Goal: Transaction & Acquisition: Purchase product/service

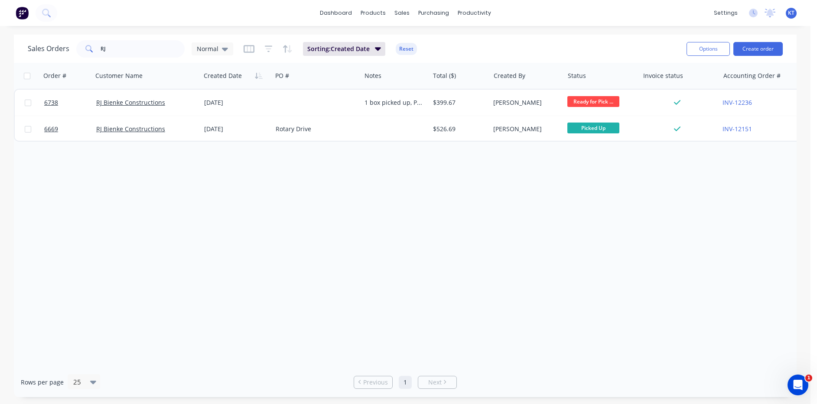
drag, startPoint x: 149, startPoint y: 36, endPoint x: 139, endPoint y: 44, distance: 13.2
click at [149, 36] on div "Sales Orders RJ Normal Sorting: Created Date Reset Options Create order" at bounding box center [405, 49] width 783 height 28
click at [138, 45] on input "RJ" at bounding box center [143, 48] width 85 height 17
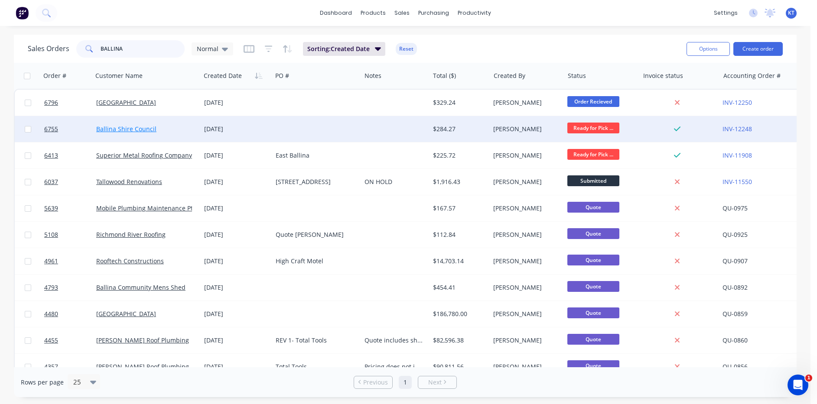
type input "BALLINA"
click at [121, 131] on link "Ballina Shire Council" at bounding box center [126, 129] width 60 height 8
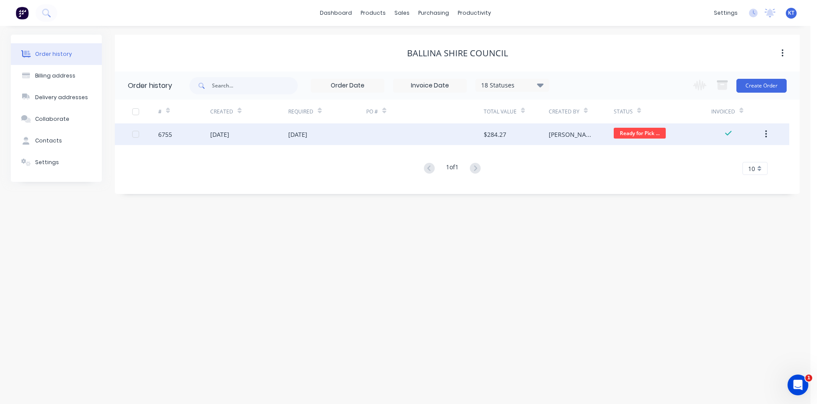
click at [384, 143] on div at bounding box center [424, 135] width 117 height 22
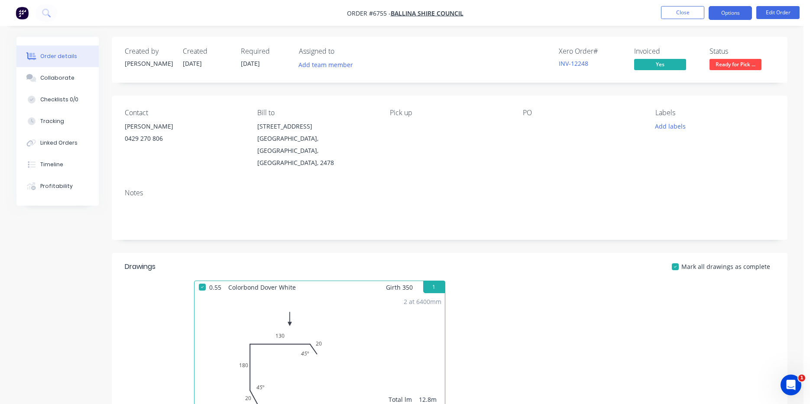
click at [749, 14] on button "Options" at bounding box center [730, 13] width 43 height 14
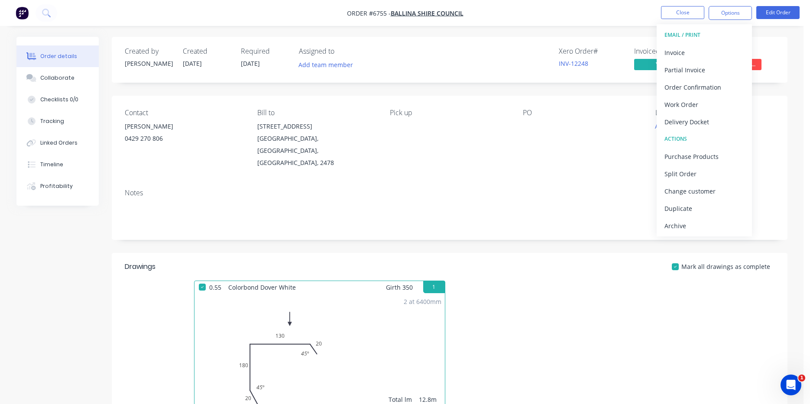
click at [714, 43] on button "EMAIL / PRINT" at bounding box center [704, 34] width 95 height 17
click at [711, 49] on div "Invoice" at bounding box center [705, 52] width 80 height 13
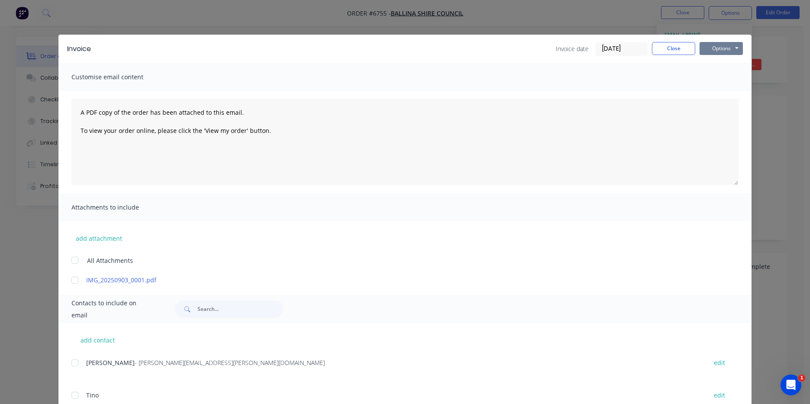
click at [718, 50] on button "Options" at bounding box center [721, 48] width 43 height 13
click at [741, 84] on button "Print" at bounding box center [727, 78] width 55 height 14
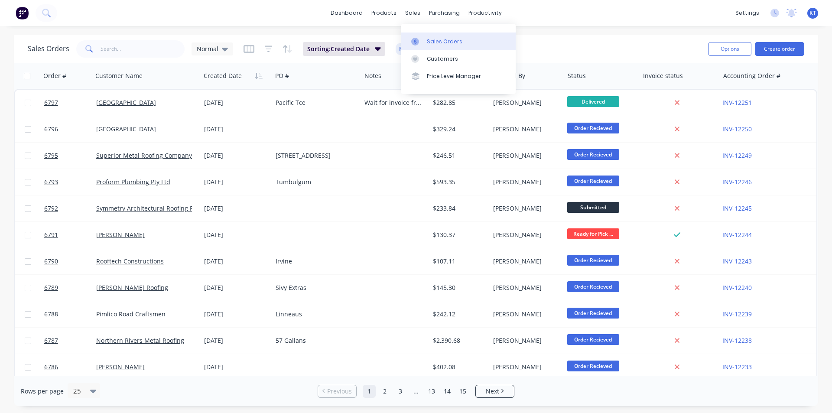
click at [425, 36] on link "Sales Orders" at bounding box center [458, 41] width 115 height 17
click at [141, 55] on input "text" at bounding box center [143, 48] width 85 height 17
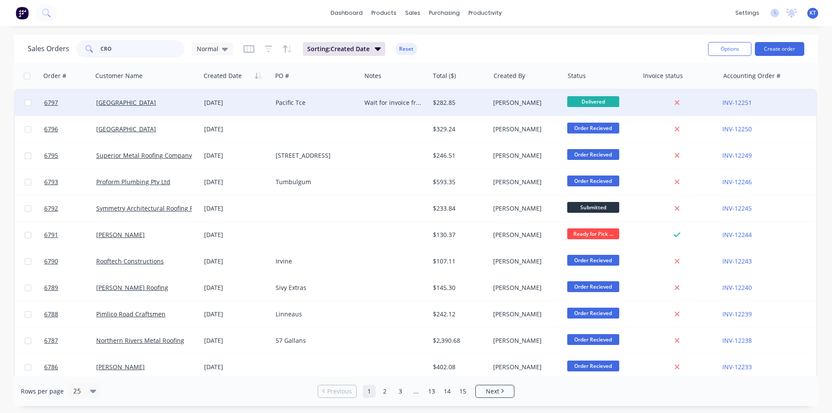
type input "CRO"
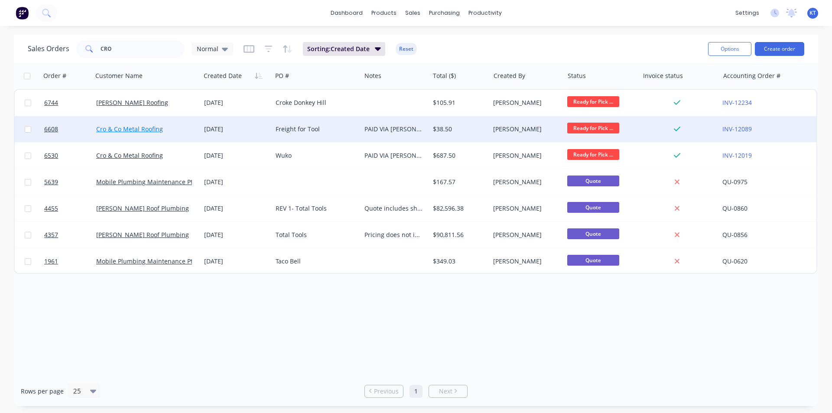
click at [139, 130] on link "Cro & Co Metal Roofing" at bounding box center [129, 129] width 67 height 8
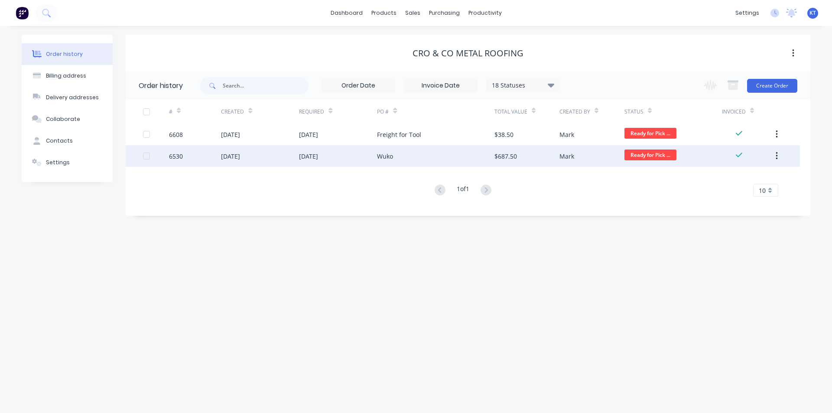
click at [407, 159] on div "Wuko" at bounding box center [435, 156] width 117 height 22
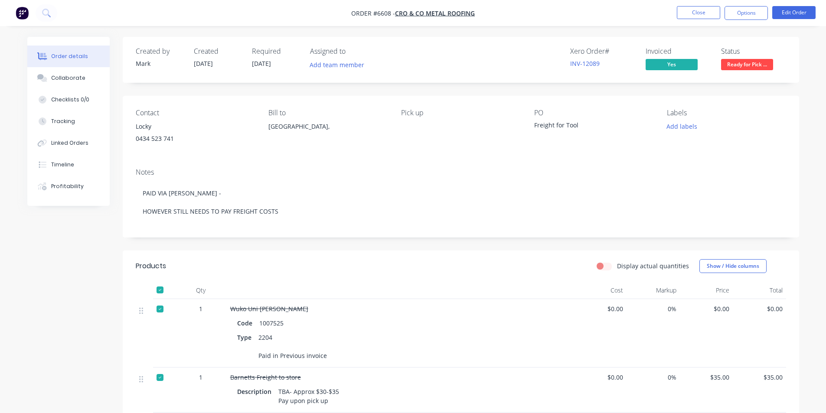
click at [737, 62] on span "Ready for Pick ..." at bounding box center [747, 64] width 52 height 11
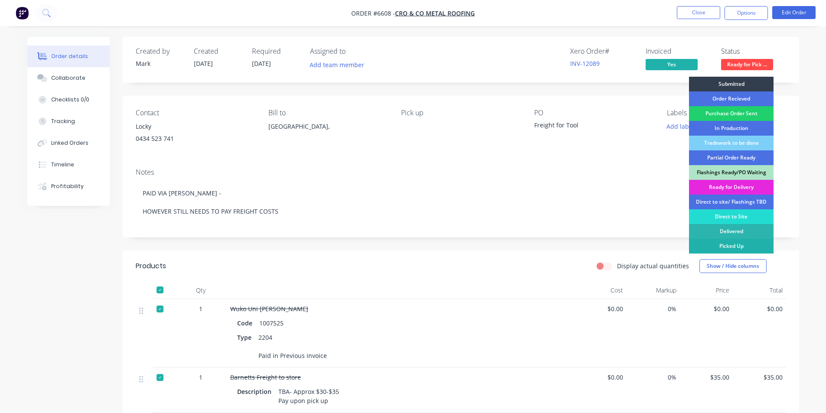
click at [721, 247] on div "Picked Up" at bounding box center [731, 246] width 85 height 15
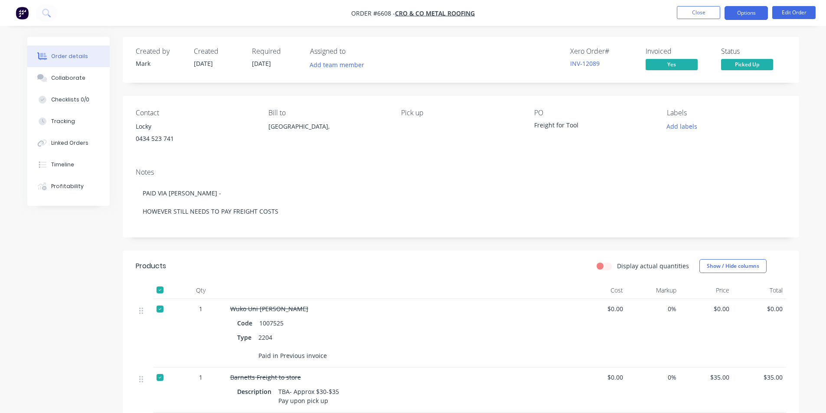
click at [757, 7] on button "Options" at bounding box center [745, 13] width 43 height 14
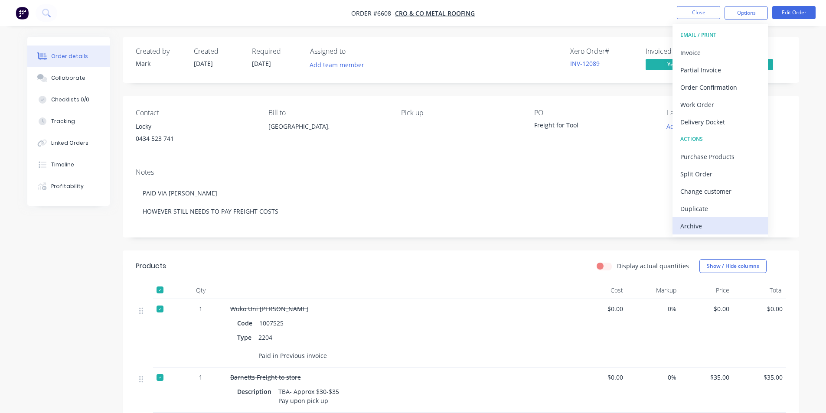
click at [729, 227] on div "Archive" at bounding box center [720, 226] width 80 height 13
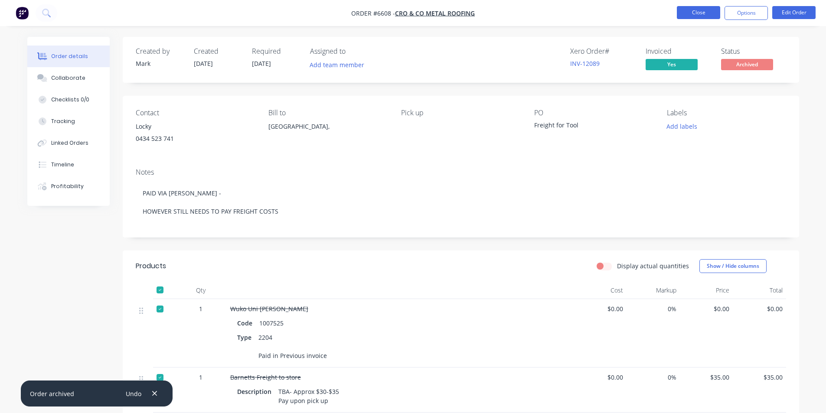
click at [695, 15] on button "Close" at bounding box center [697, 12] width 43 height 13
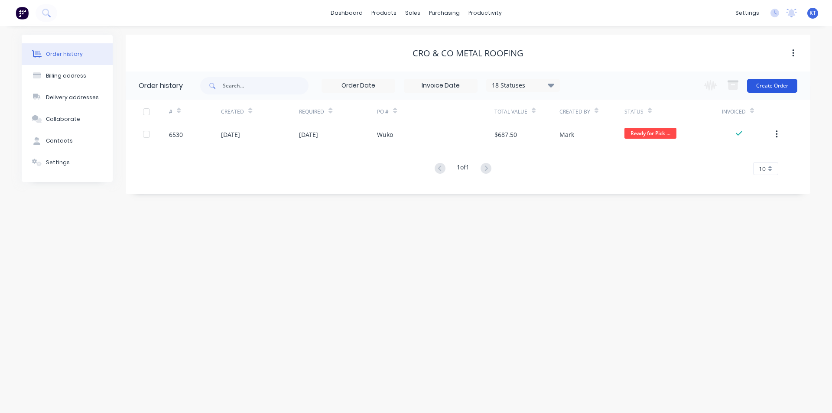
click at [785, 88] on button "Create Order" at bounding box center [772, 86] width 50 height 14
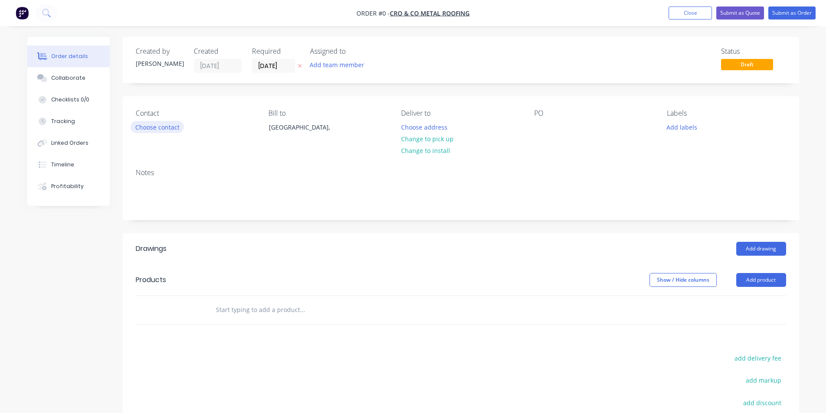
click at [171, 122] on button "Choose contact" at bounding box center [156, 127] width 53 height 12
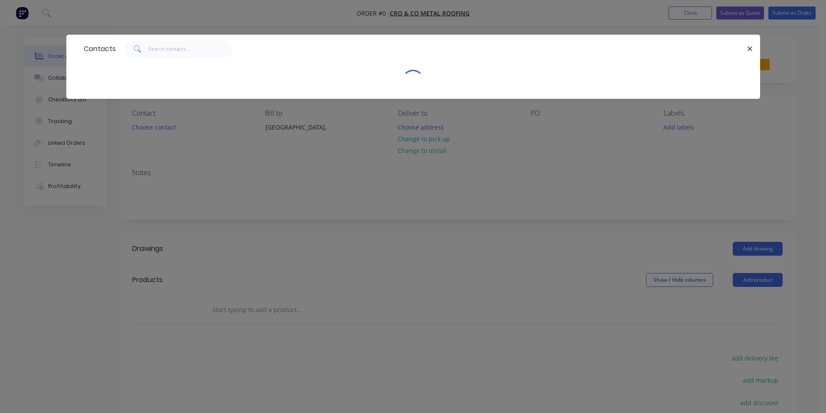
click at [692, 14] on div "Contacts" at bounding box center [413, 206] width 826 height 413
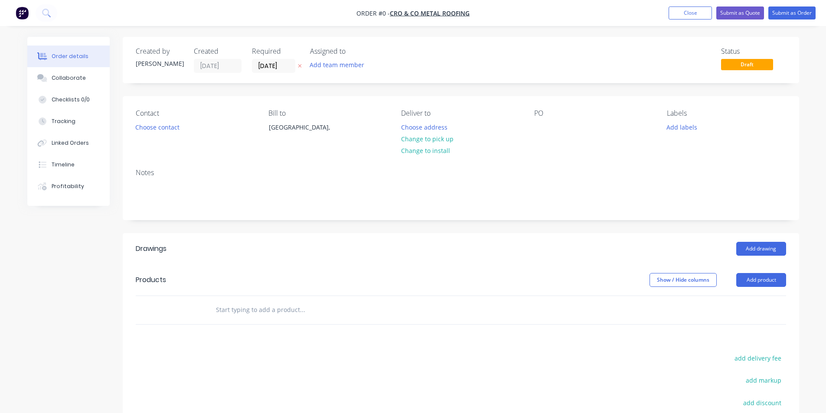
click at [748, 49] on div "Status" at bounding box center [753, 51] width 65 height 8
click at [676, 11] on button "Close" at bounding box center [689, 13] width 43 height 13
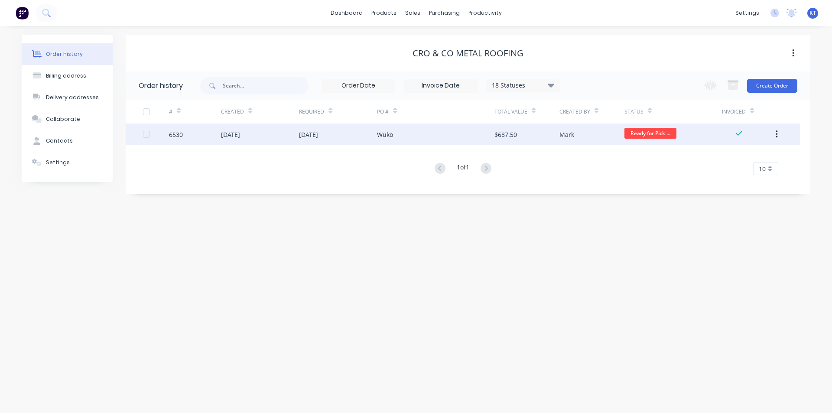
click at [654, 130] on span "Ready for Pick ..." at bounding box center [650, 133] width 52 height 11
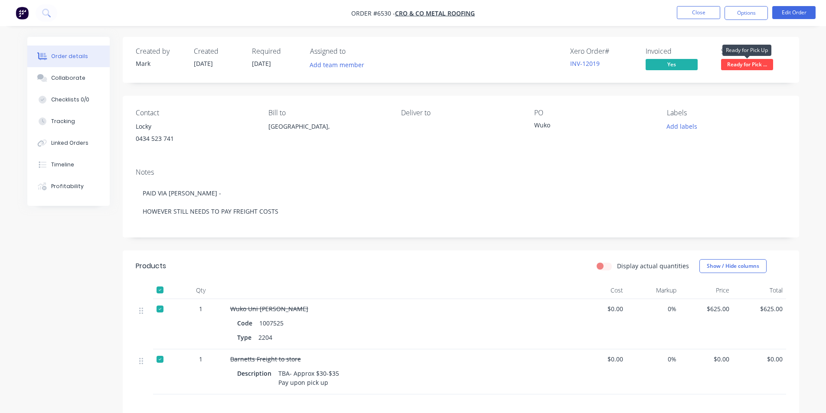
click at [728, 68] on span "Ready for Pick ..." at bounding box center [747, 64] width 52 height 11
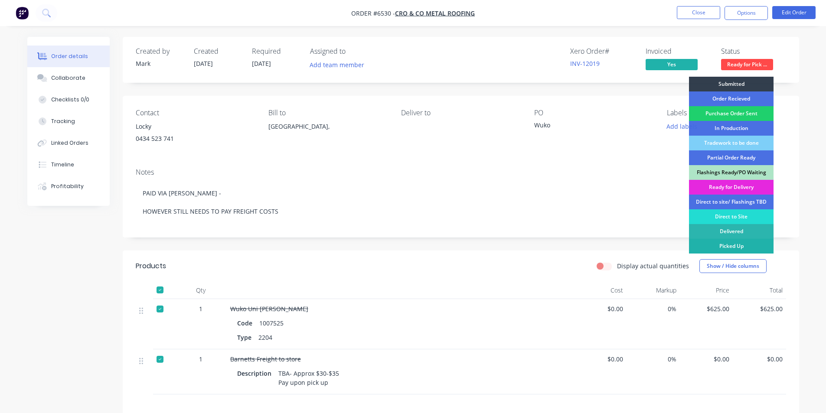
click at [727, 245] on div "Picked Up" at bounding box center [731, 246] width 85 height 15
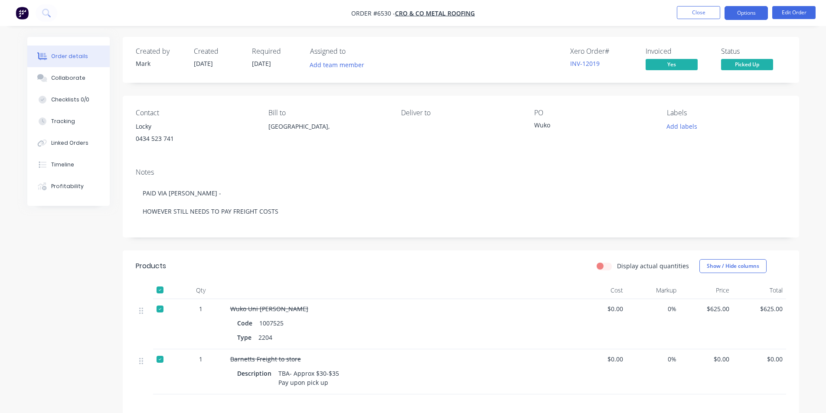
click at [755, 14] on button "Options" at bounding box center [745, 13] width 43 height 14
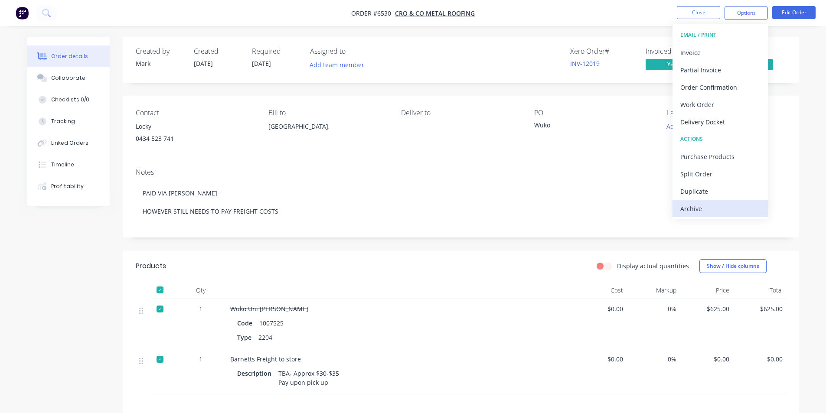
click at [708, 212] on div "Archive" at bounding box center [720, 208] width 80 height 13
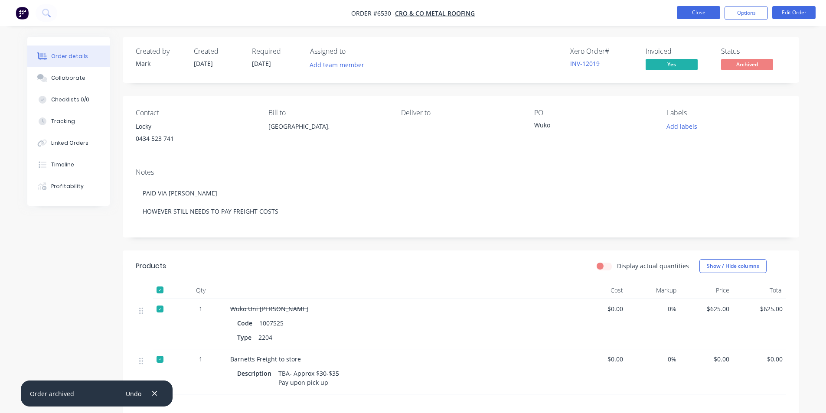
click at [707, 10] on button "Close" at bounding box center [697, 12] width 43 height 13
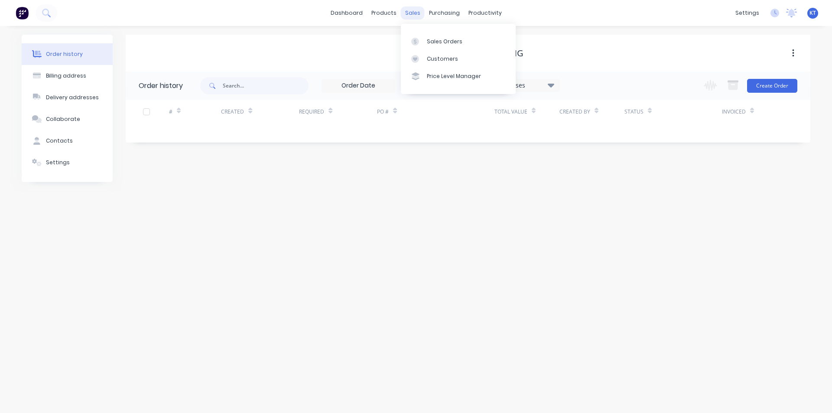
click at [409, 13] on div "sales" at bounding box center [413, 13] width 24 height 13
click at [448, 42] on div "Sales Orders" at bounding box center [445, 42] width 36 height 8
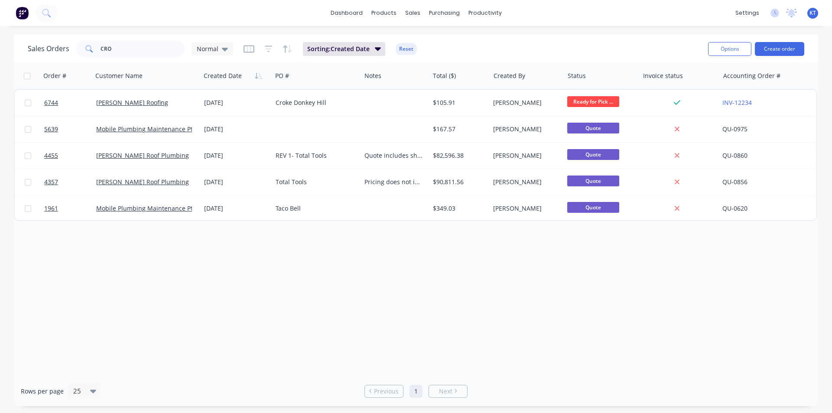
click at [794, 41] on div "Options Create order" at bounding box center [755, 48] width 100 height 21
click at [793, 44] on button "Create order" at bounding box center [779, 49] width 49 height 14
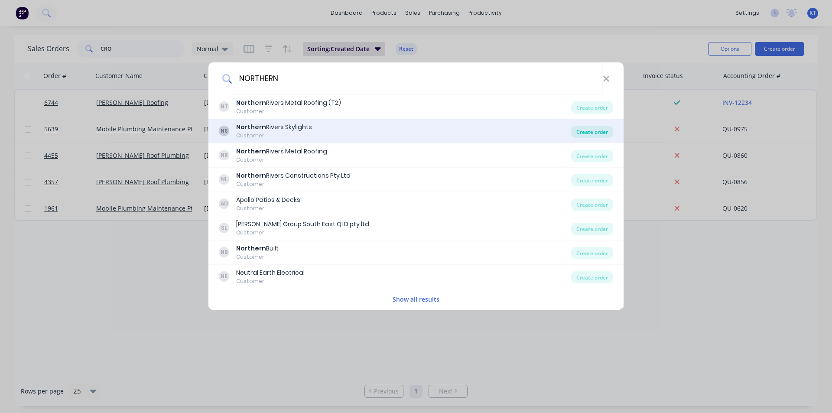
type input "NORTHERN"
click at [578, 136] on div "Create order" at bounding box center [592, 132] width 42 height 12
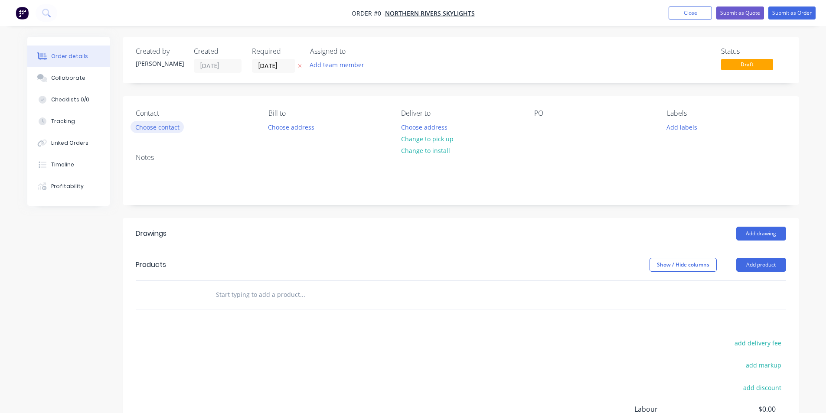
click at [162, 132] on div "Contact Choose contact [PERSON_NAME] to Choose address Deliver to Choose addres…" at bounding box center [461, 121] width 676 height 50
click at [166, 125] on button "Choose contact" at bounding box center [156, 127] width 53 height 12
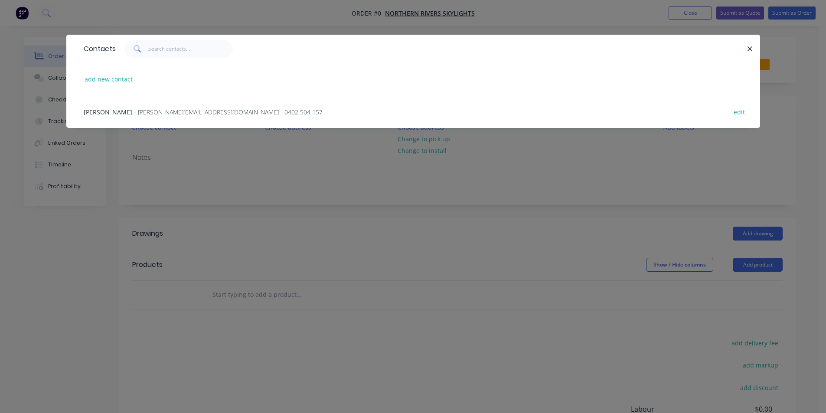
drag, startPoint x: 176, startPoint y: 119, endPoint x: 468, endPoint y: 135, distance: 293.4
click at [177, 119] on div "[PERSON_NAME] - [PERSON_NAME][EMAIL_ADDRESS][DOMAIN_NAME] - 0402 504 157 edit" at bounding box center [412, 111] width 667 height 33
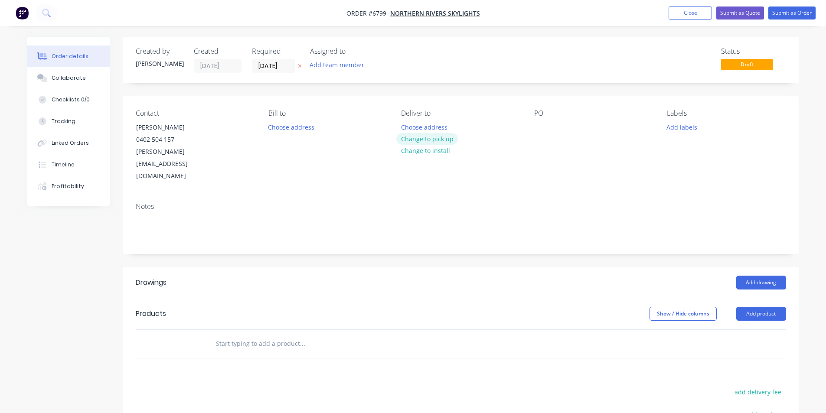
click at [439, 138] on button "Change to pick up" at bounding box center [427, 139] width 62 height 12
click at [757, 276] on button "Add drawing" at bounding box center [761, 283] width 50 height 14
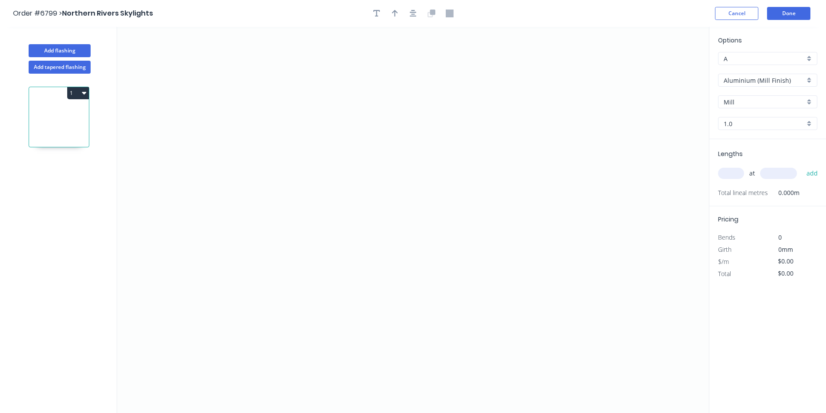
click at [739, 82] on input "Aluminium (Mill Finish)" at bounding box center [763, 80] width 81 height 9
drag, startPoint x: 747, startPoint y: 127, endPoint x: 716, endPoint y: 124, distance: 30.9
click at [747, 127] on div "Colorbond" at bounding box center [767, 127] width 98 height 15
type input "Colorbond"
type input "Basalt"
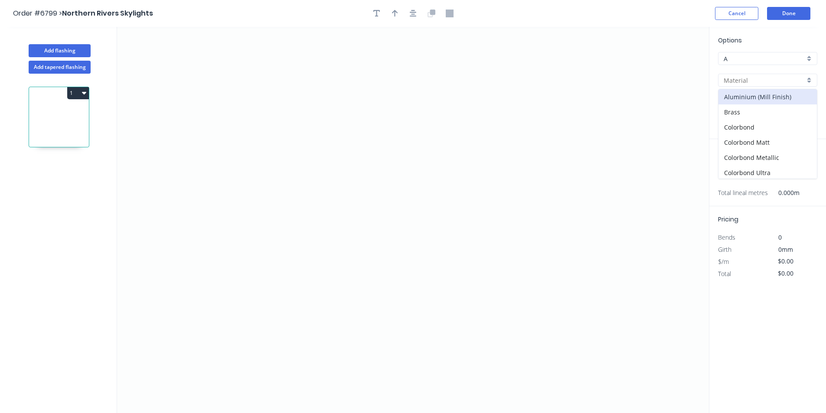
type input "0.55"
click at [762, 102] on input "Basalt" at bounding box center [763, 102] width 81 height 9
click at [743, 143] on div "Surfmist" at bounding box center [767, 147] width 98 height 15
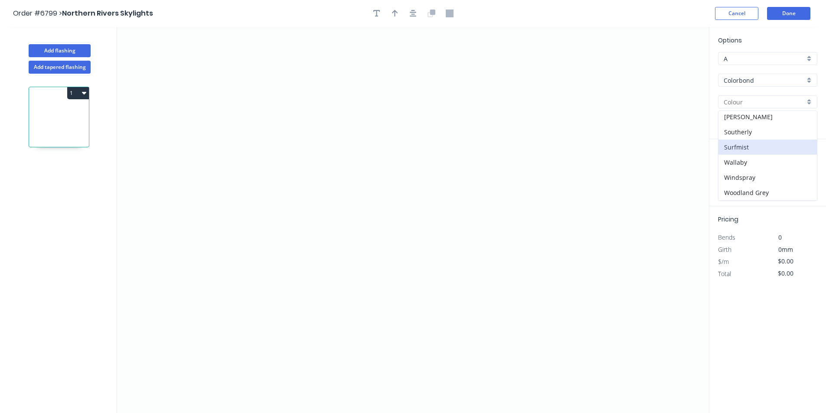
type input "Surfmist"
click at [296, 130] on icon "0" at bounding box center [413, 220] width 592 height 386
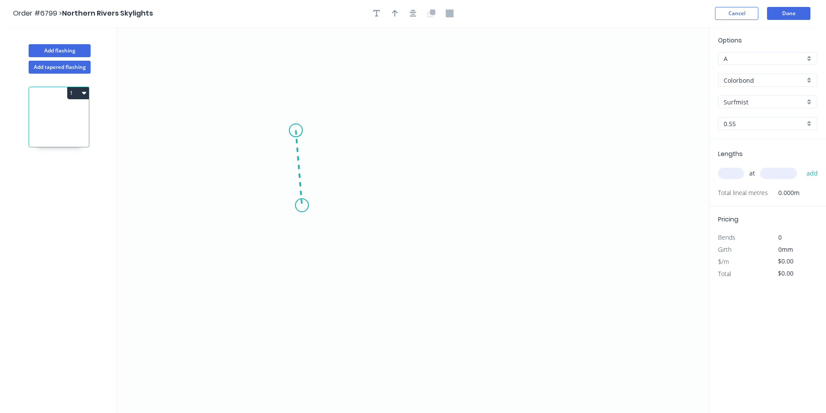
click at [302, 205] on icon "0" at bounding box center [413, 220] width 592 height 386
click at [451, 229] on icon "0 ?" at bounding box center [413, 220] width 592 height 386
click at [452, 264] on icon "0 ? ? ? º" at bounding box center [413, 220] width 592 height 386
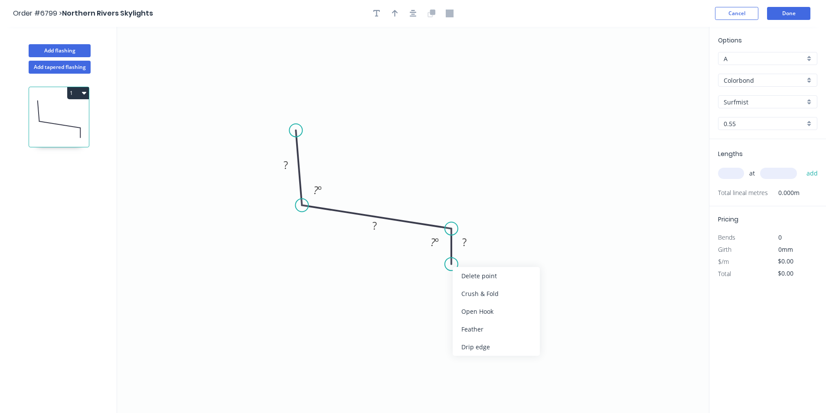
click at [166, 345] on icon "0 ? ? ? ? º ? º" at bounding box center [413, 220] width 592 height 386
click at [469, 289] on div "Crush & Fold" at bounding box center [493, 291] width 87 height 18
click at [468, 301] on div "Flip bend" at bounding box center [500, 296] width 87 height 18
click at [467, 236] on rect at bounding box center [464, 242] width 28 height 18
click at [472, 244] on rect at bounding box center [463, 243] width 17 height 12
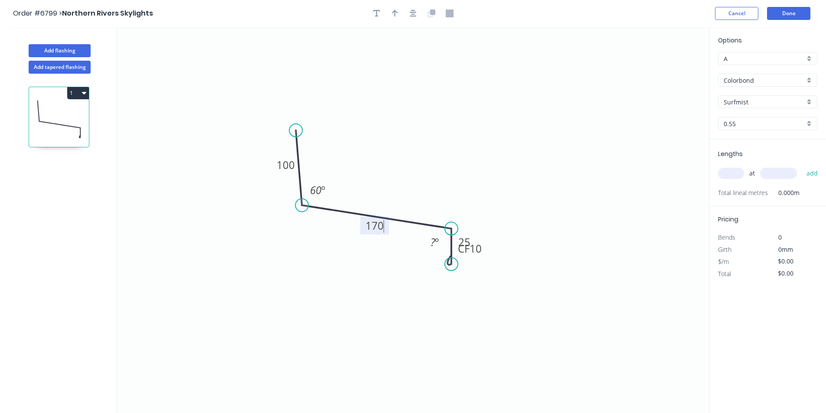
type input "$15.51"
drag, startPoint x: 412, startPoint y: 7, endPoint x: 403, endPoint y: 9, distance: 9.3
click at [413, 7] on button "button" at bounding box center [412, 13] width 13 height 13
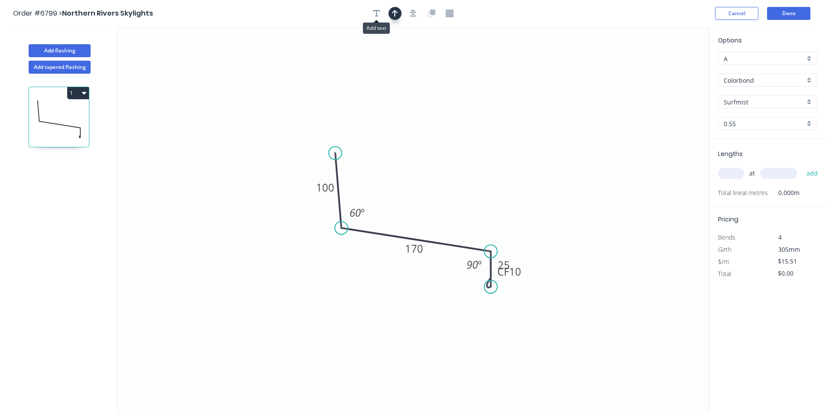
click at [396, 7] on button "button" at bounding box center [394, 13] width 13 height 13
drag, startPoint x: 664, startPoint y: 68, endPoint x: 421, endPoint y: 204, distance: 278.6
click at [422, 204] on icon at bounding box center [424, 194] width 8 height 28
click at [735, 171] on input "text" at bounding box center [731, 173] width 26 height 11
type input "1"
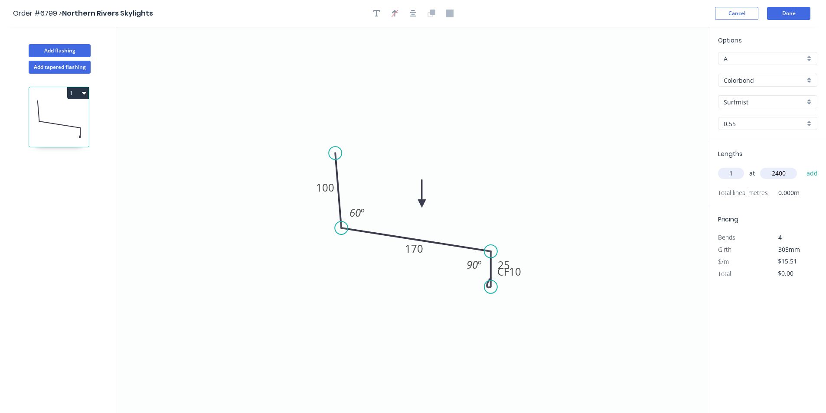
type input "2400"
click at [802, 166] on button "add" at bounding box center [812, 173] width 20 height 15
type input "$37.22"
click at [789, 10] on button "Done" at bounding box center [788, 13] width 43 height 13
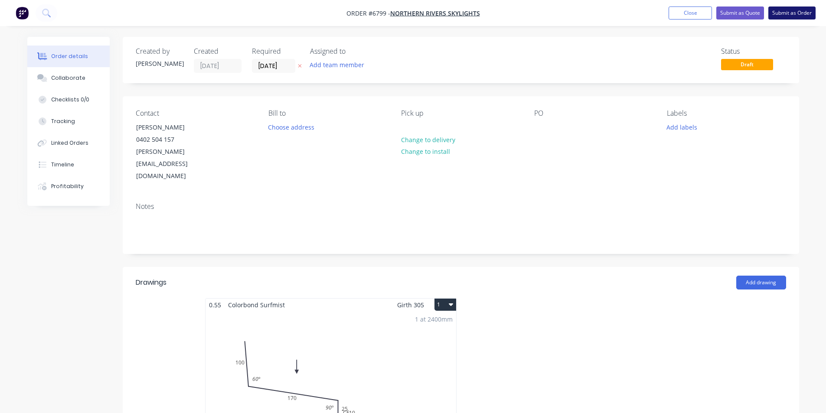
click at [791, 9] on button "Submit as Order" at bounding box center [791, 13] width 47 height 13
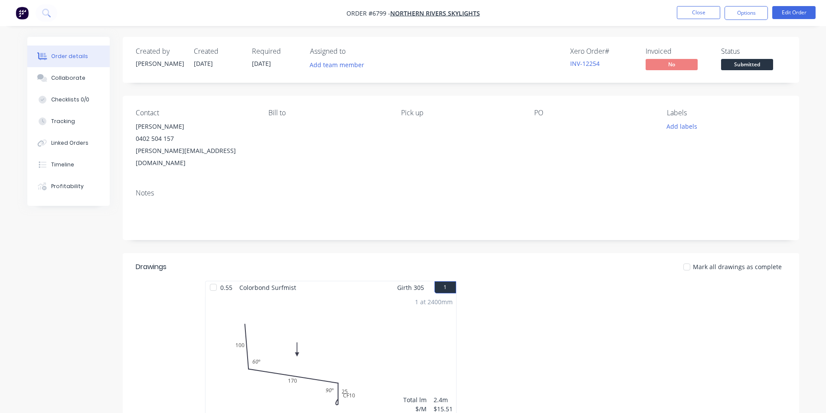
click at [737, 71] on button "Submitted" at bounding box center [747, 65] width 52 height 13
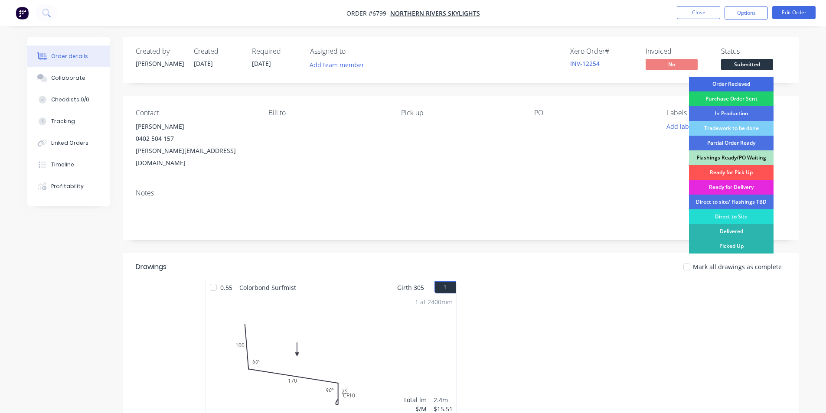
click at [734, 81] on div "Order Recieved" at bounding box center [731, 84] width 85 height 15
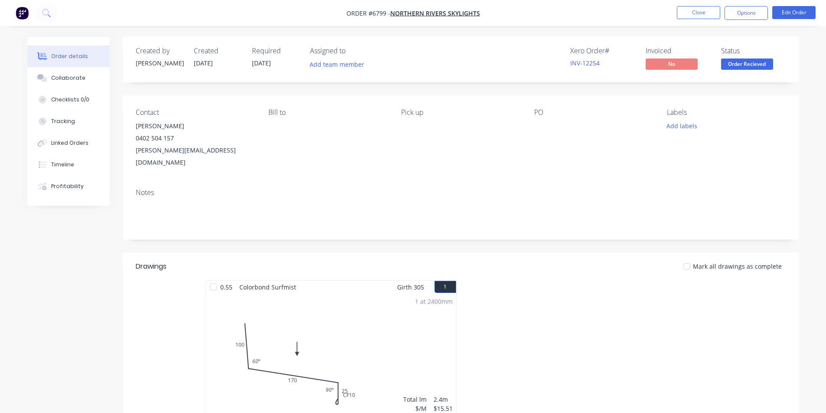
scroll to position [43, 0]
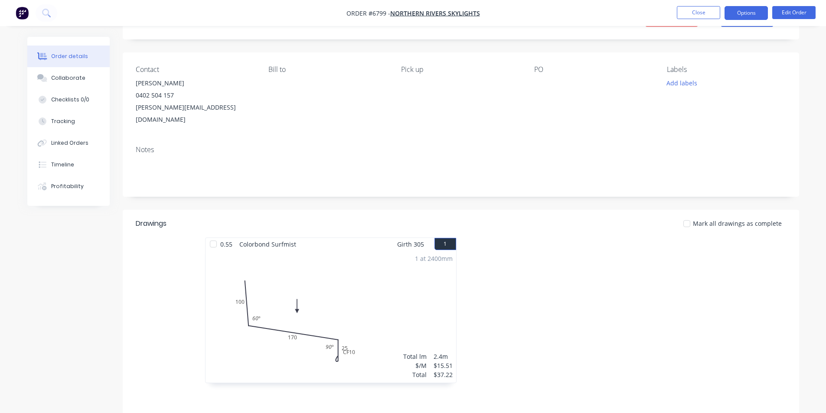
click at [744, 14] on button "Options" at bounding box center [745, 13] width 43 height 14
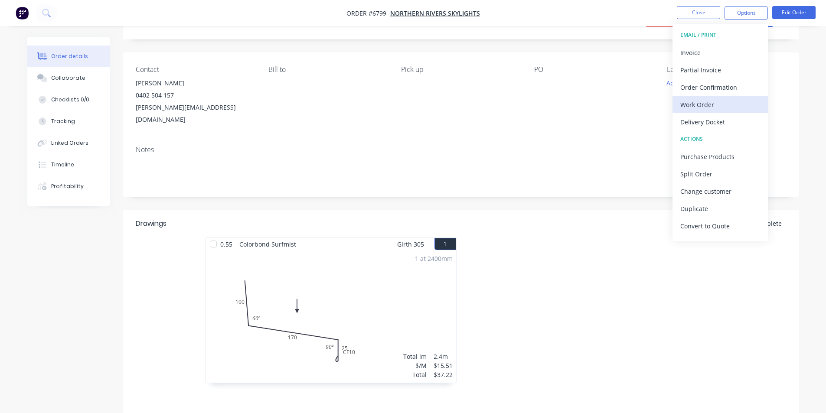
click at [725, 106] on div "Work Order" at bounding box center [720, 104] width 80 height 13
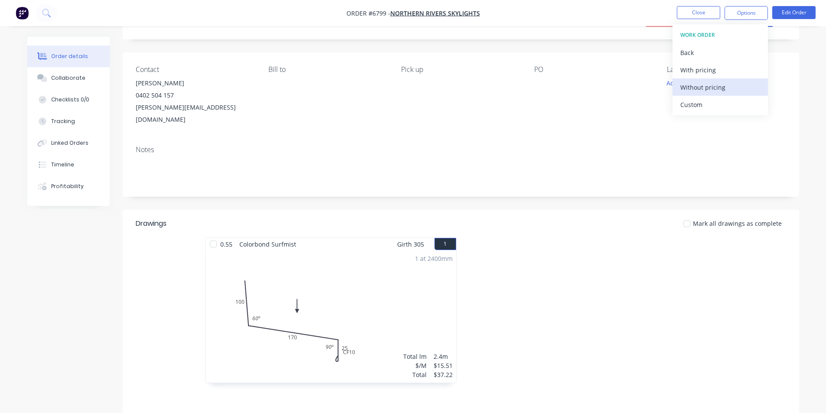
click at [708, 87] on div "Without pricing" at bounding box center [720, 87] width 80 height 13
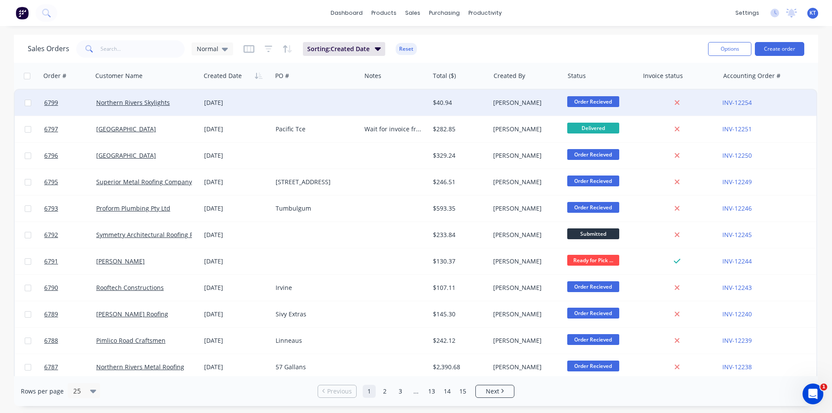
click at [133, 107] on div "Northern Rivers Skylights" at bounding box center [147, 103] width 108 height 26
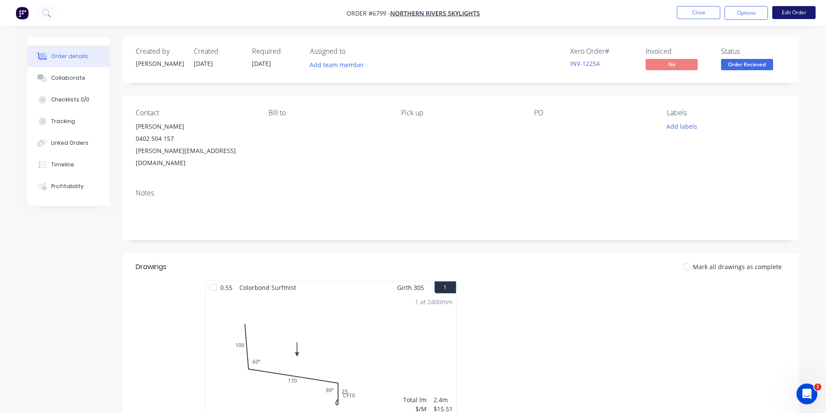
click at [795, 15] on button "Edit Order" at bounding box center [793, 12] width 43 height 13
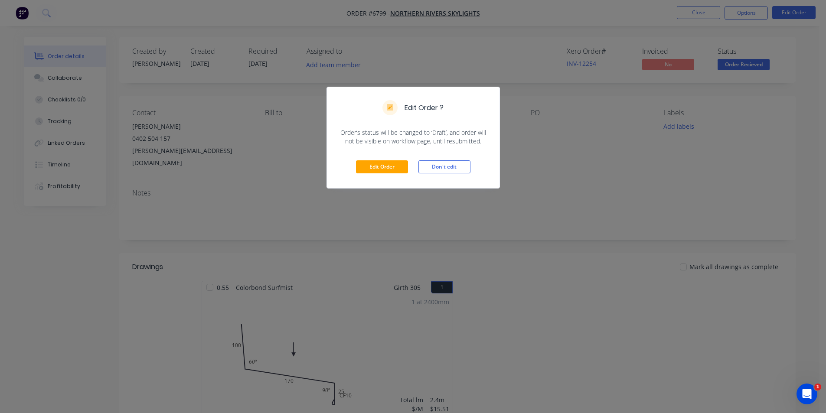
click at [377, 174] on div "Edit Order Don't edit" at bounding box center [413, 167] width 172 height 42
click at [379, 165] on button "Edit Order" at bounding box center [382, 166] width 52 height 13
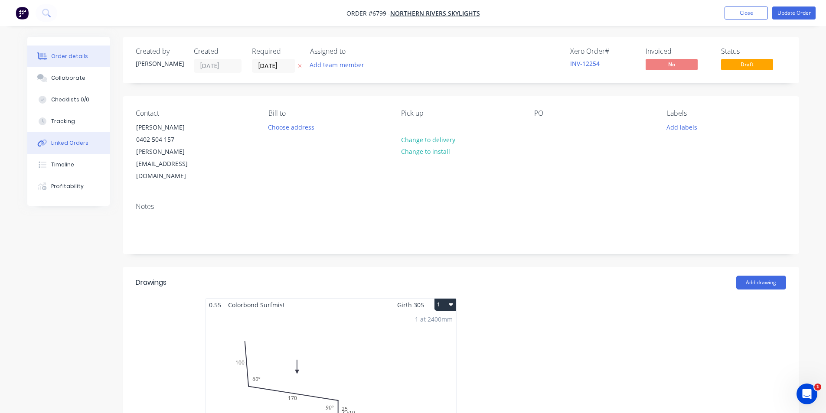
click at [46, 144] on icon at bounding box center [42, 143] width 10 height 8
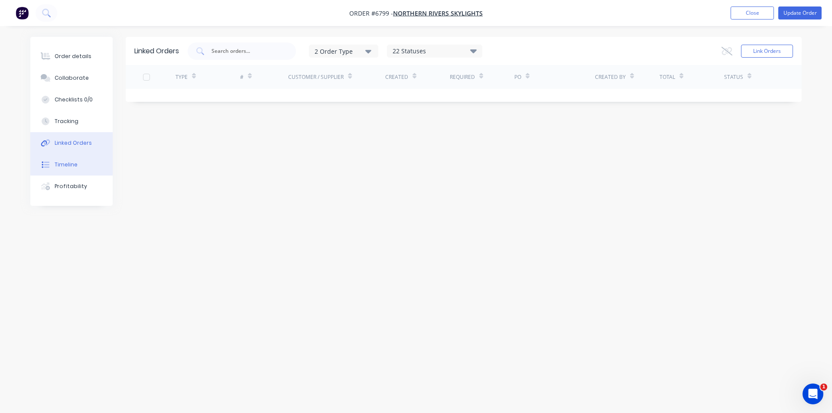
click at [75, 167] on div "Timeline" at bounding box center [66, 165] width 23 height 8
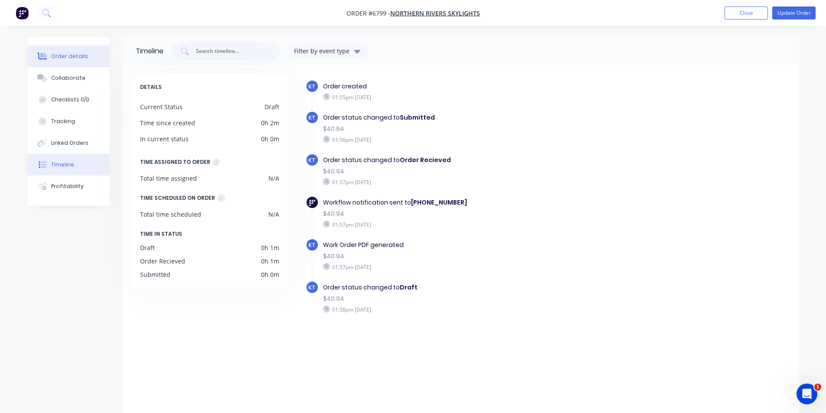
click at [91, 61] on button "Order details" at bounding box center [68, 57] width 82 height 22
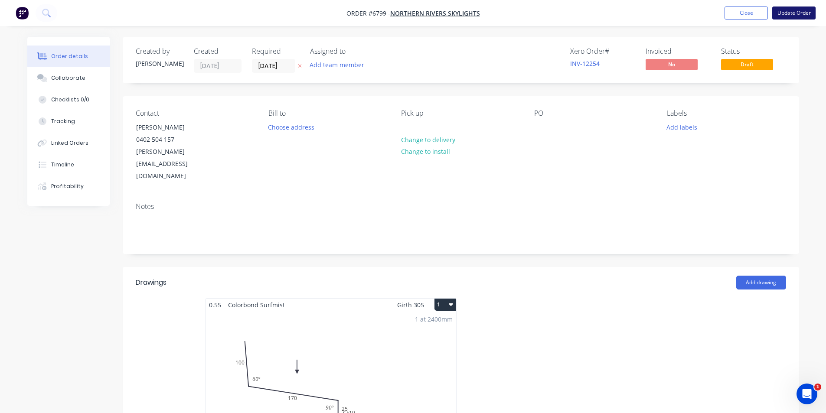
click at [806, 17] on button "Update Order" at bounding box center [793, 13] width 43 height 13
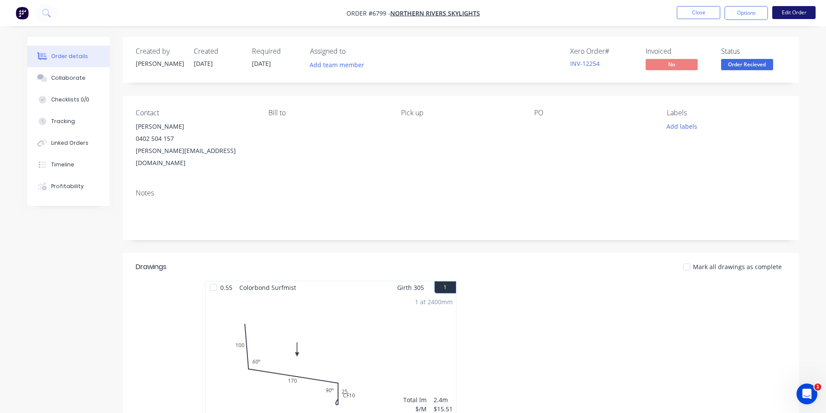
click at [783, 12] on button "Edit Order" at bounding box center [793, 12] width 43 height 13
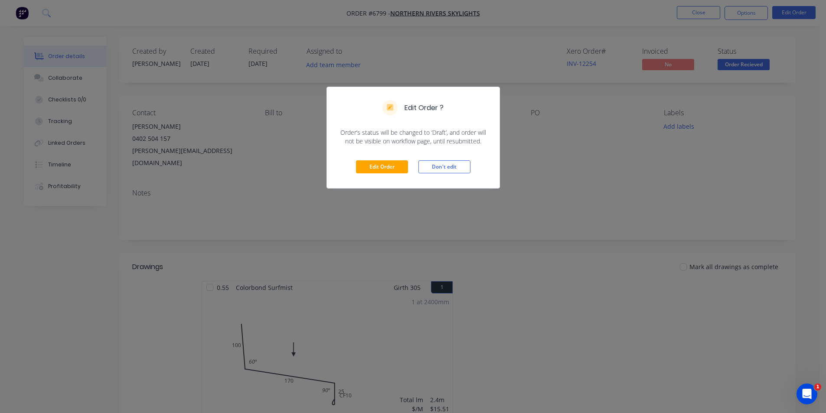
click at [654, 165] on div "Edit Order ? Order’s status will be changed to ‘Draft’, and order will not be v…" at bounding box center [413, 206] width 826 height 413
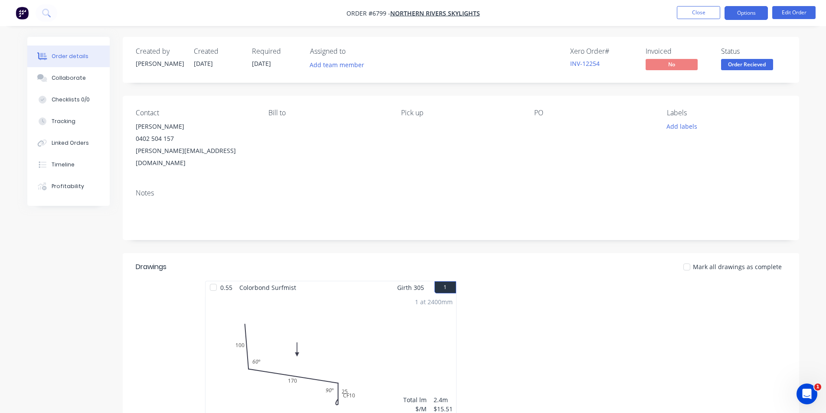
click at [742, 12] on button "Options" at bounding box center [745, 13] width 43 height 14
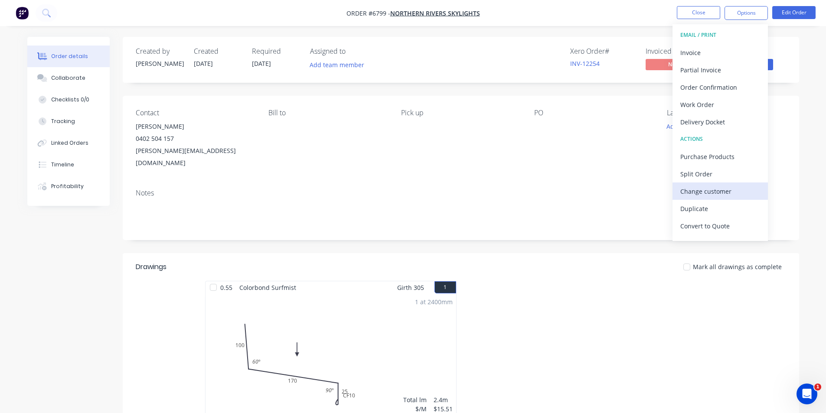
click at [710, 195] on div "Change customer" at bounding box center [720, 191] width 80 height 13
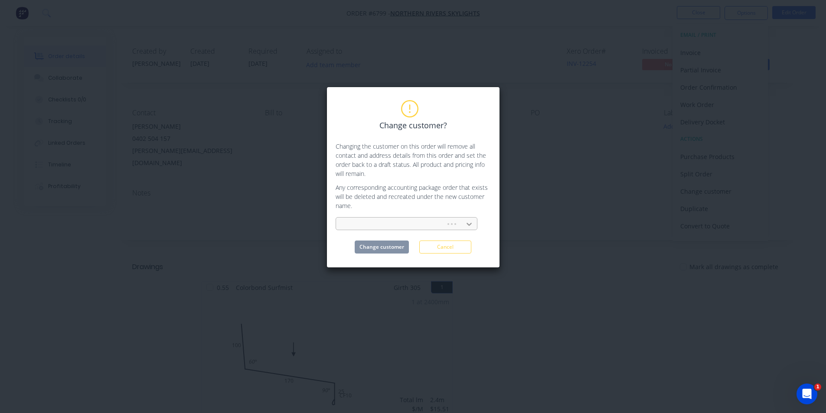
click at [474, 218] on div at bounding box center [469, 224] width 16 height 14
type input "NORTHERN"
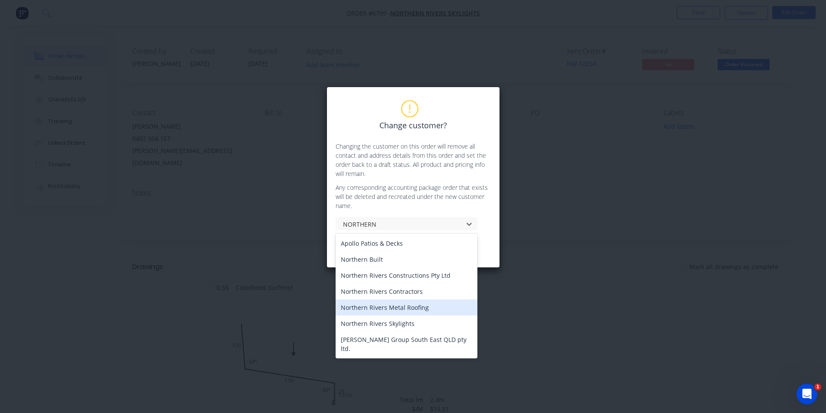
click at [436, 306] on div "Northern Rivers Metal Roofing" at bounding box center [406, 307] width 142 height 16
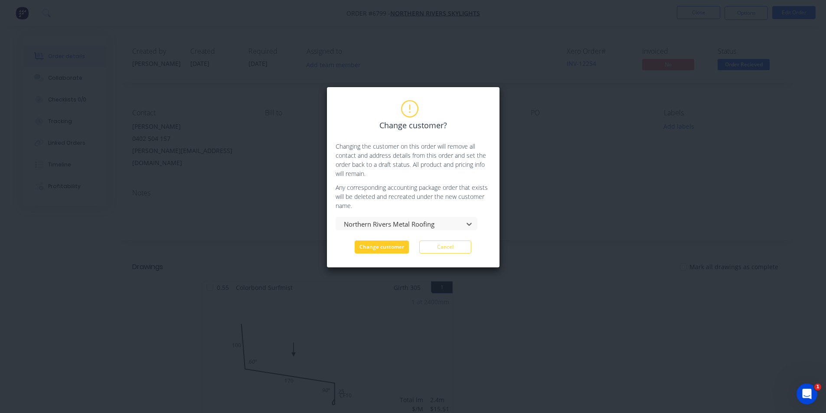
click at [401, 243] on button "Change customer" at bounding box center [381, 247] width 54 height 13
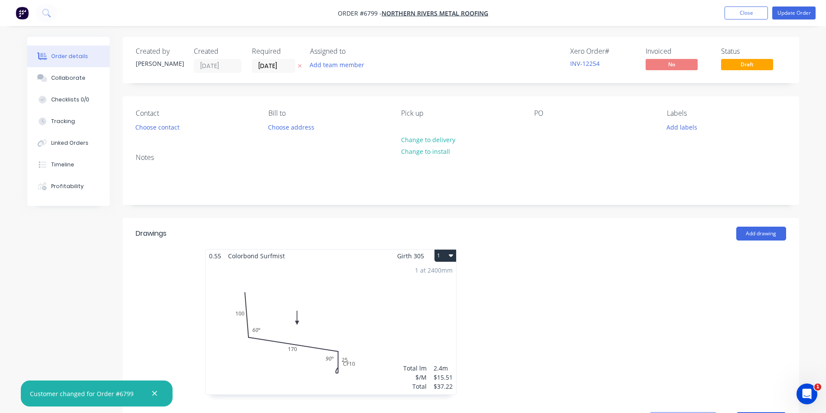
click at [171, 114] on div "Contact" at bounding box center [195, 113] width 119 height 8
click at [166, 132] on button "Choose contact" at bounding box center [156, 127] width 53 height 12
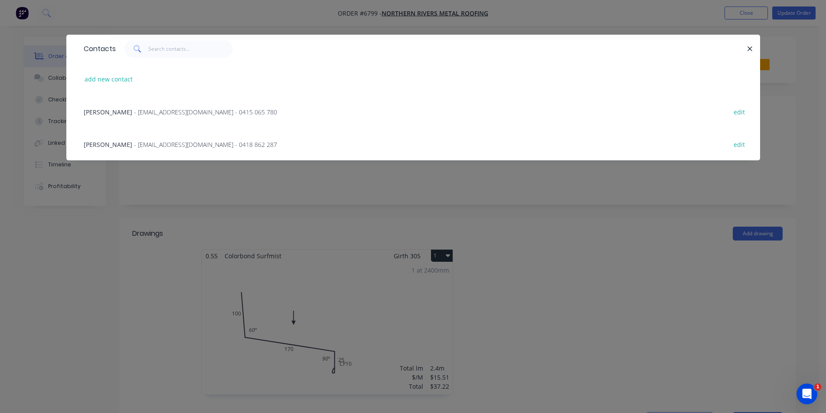
click at [168, 145] on span "- plumbhill@icloud.com - 0418 862 287" at bounding box center [205, 144] width 143 height 8
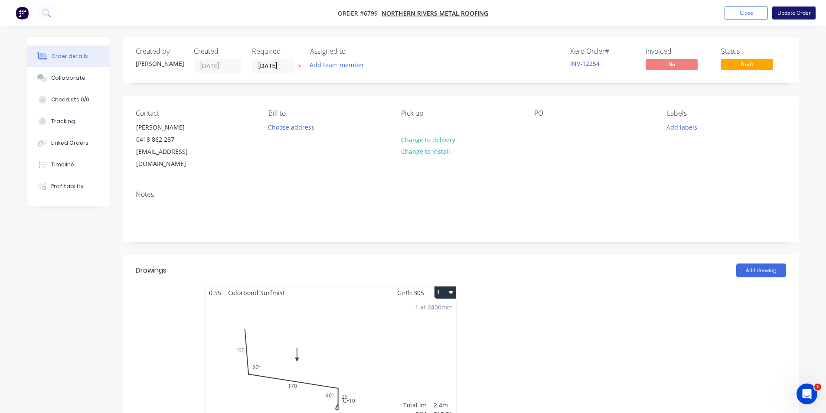
click at [804, 16] on button "Update Order" at bounding box center [793, 13] width 43 height 13
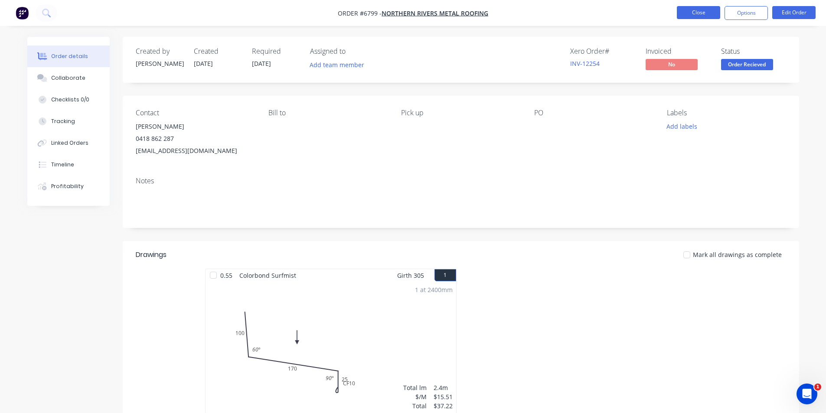
click at [702, 14] on button "Close" at bounding box center [697, 12] width 43 height 13
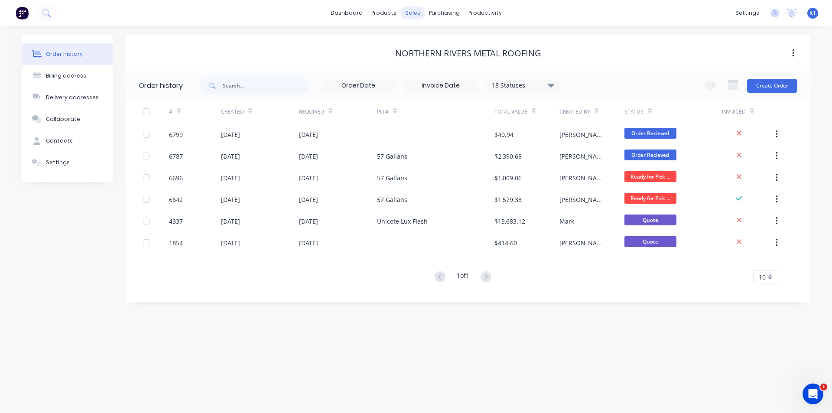
click at [414, 14] on div "sales" at bounding box center [413, 13] width 24 height 13
click at [436, 46] on link "Sales Orders" at bounding box center [458, 41] width 115 height 17
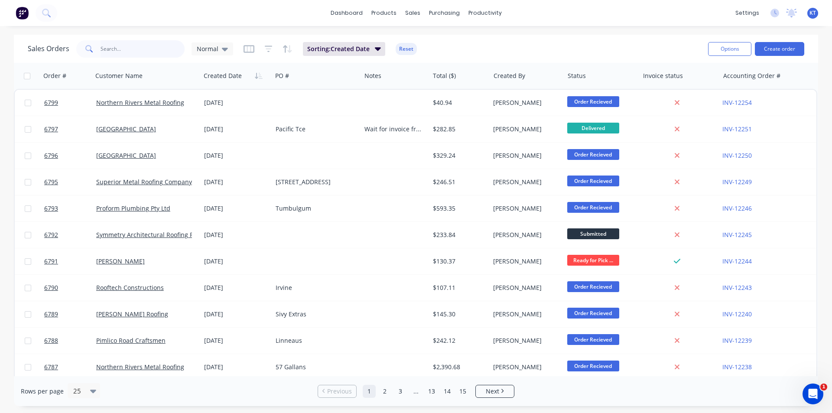
click at [140, 45] on input "text" at bounding box center [143, 48] width 85 height 17
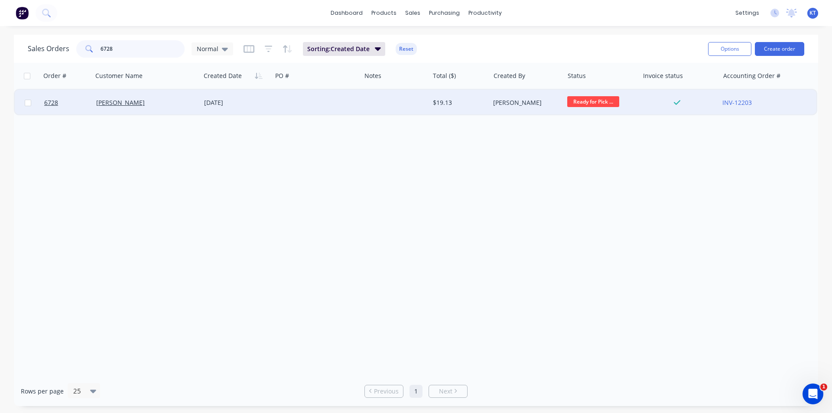
type input "6728"
click at [162, 104] on div "Charlie Ross" at bounding box center [144, 102] width 96 height 9
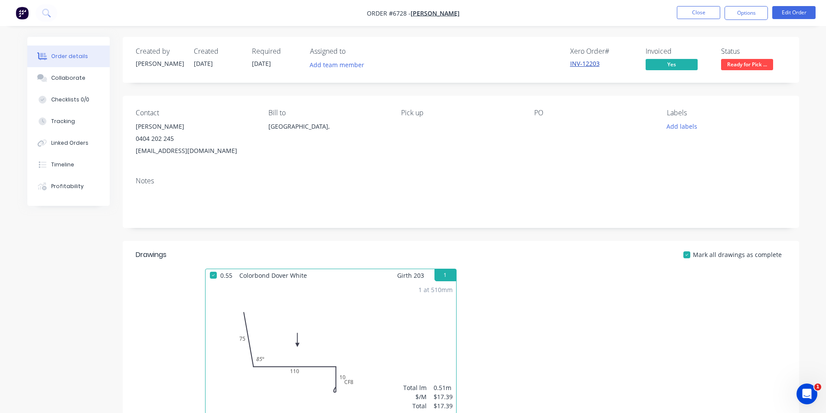
click at [587, 65] on link "INV-12203" at bounding box center [584, 63] width 29 height 8
click at [743, 65] on span "Ready for Pick ..." at bounding box center [747, 64] width 52 height 11
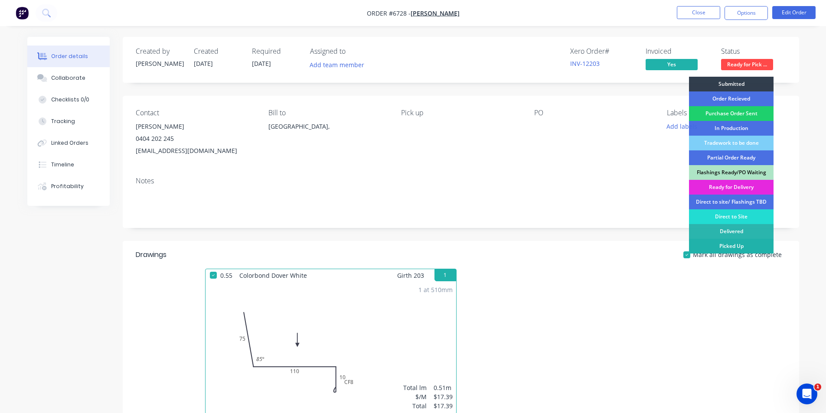
click at [737, 245] on div "Picked Up" at bounding box center [731, 246] width 85 height 15
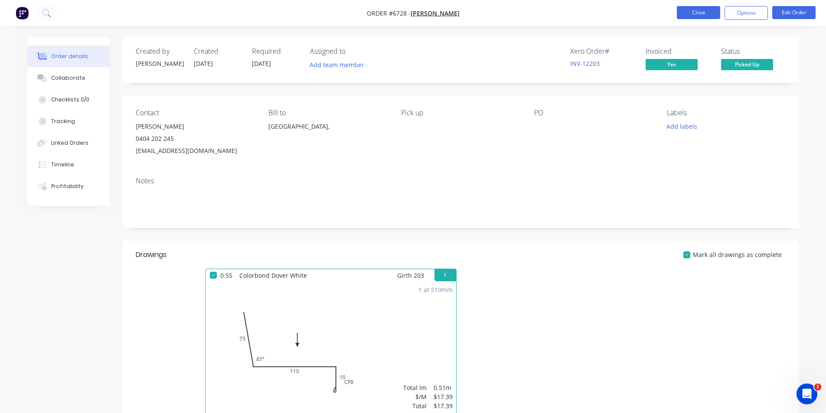
click at [702, 13] on button "Close" at bounding box center [697, 12] width 43 height 13
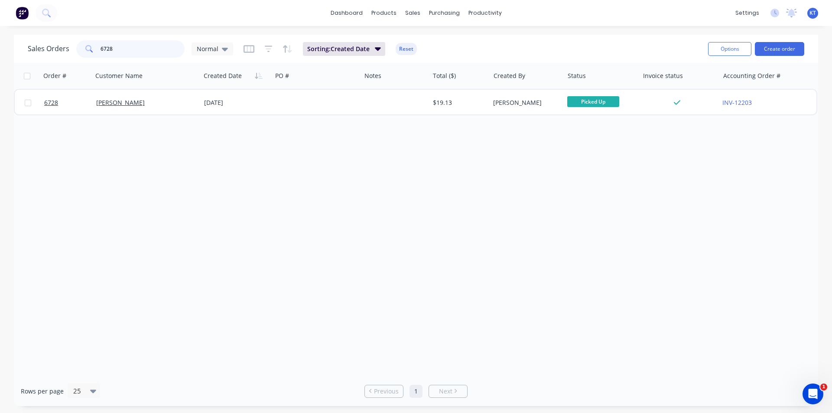
click at [139, 44] on input "6728" at bounding box center [143, 48] width 85 height 17
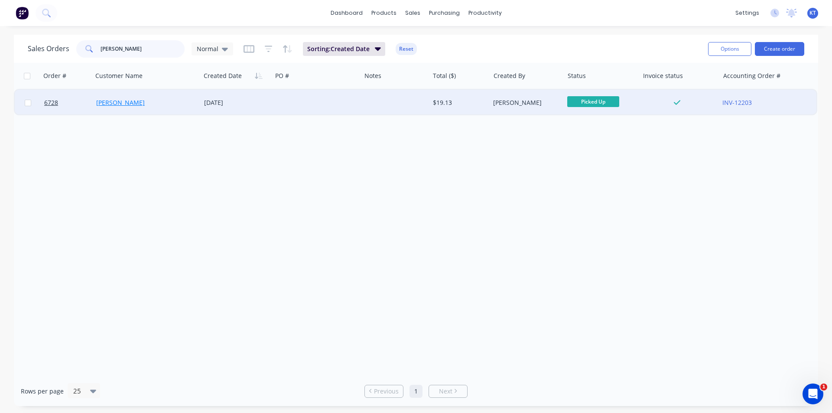
type input "charlie"
click at [119, 101] on link "Charlie Ross" at bounding box center [120, 102] width 49 height 8
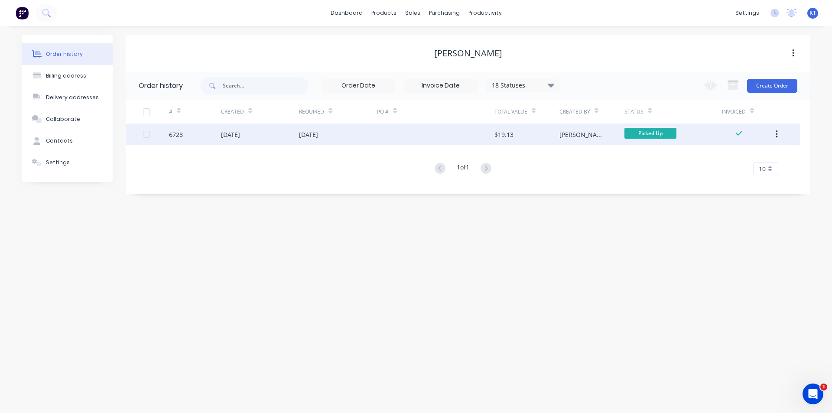
click at [478, 134] on div at bounding box center [435, 135] width 117 height 22
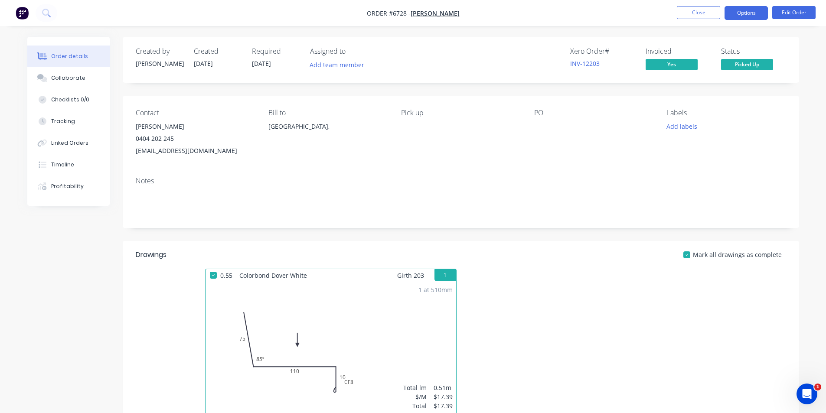
click at [738, 10] on button "Options" at bounding box center [745, 13] width 43 height 14
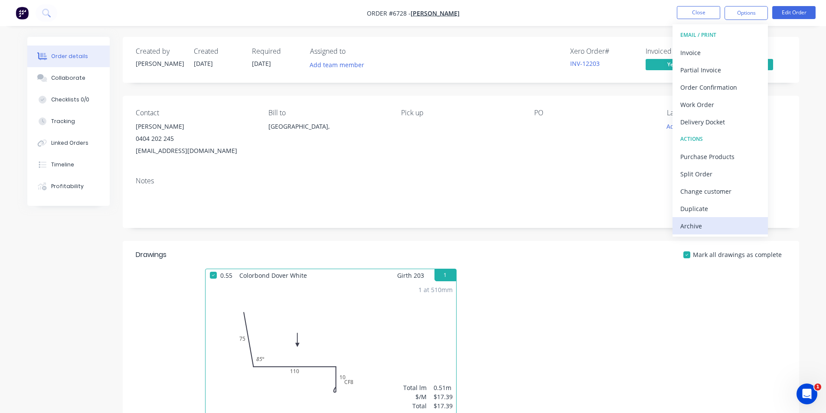
click at [734, 227] on div "Archive" at bounding box center [720, 226] width 80 height 13
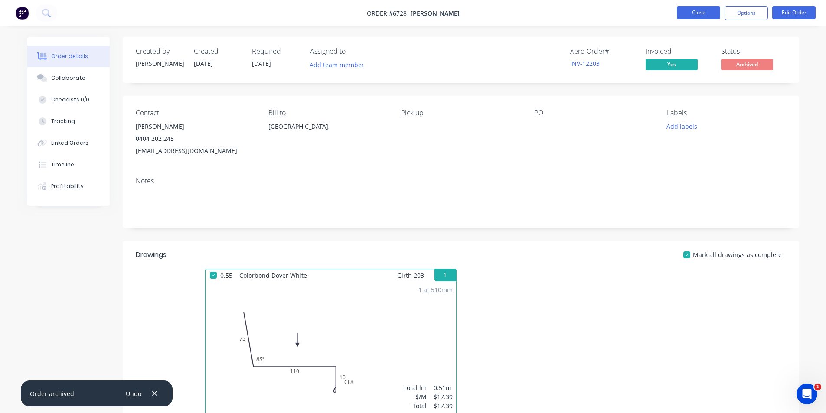
click at [706, 13] on button "Close" at bounding box center [697, 12] width 43 height 13
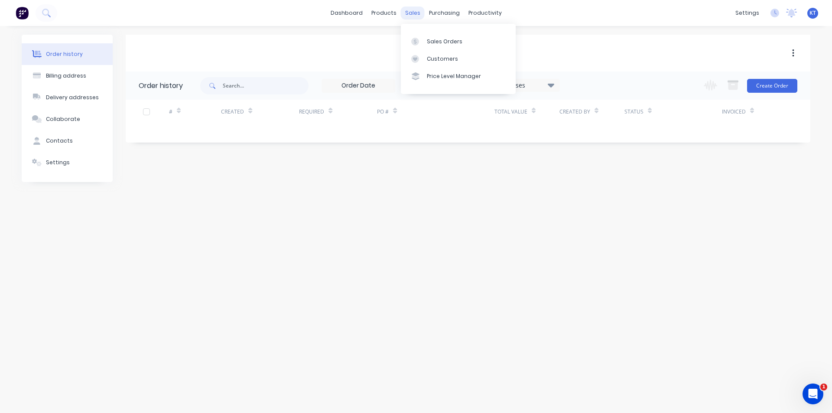
click at [419, 12] on div "sales" at bounding box center [413, 13] width 24 height 13
click at [435, 39] on div "Sales Orders" at bounding box center [445, 42] width 36 height 8
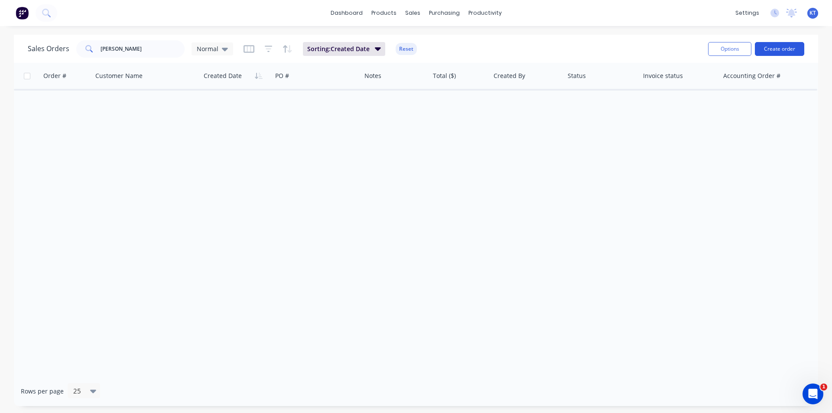
click at [766, 49] on button "Create order" at bounding box center [779, 49] width 49 height 14
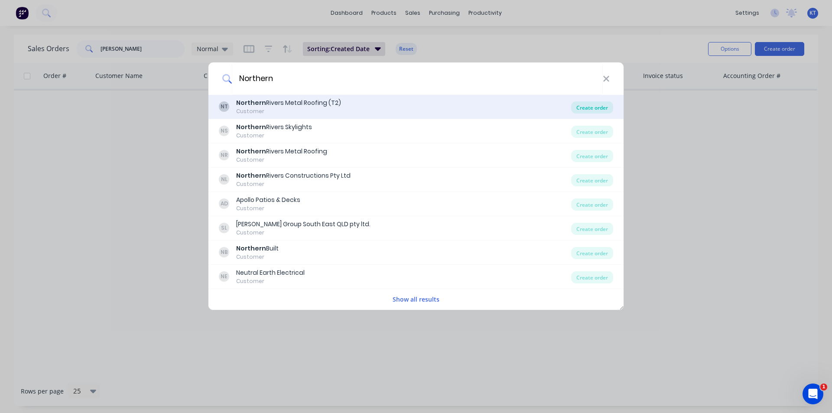
type input "Northern"
click at [601, 110] on div "Create order" at bounding box center [592, 107] width 42 height 12
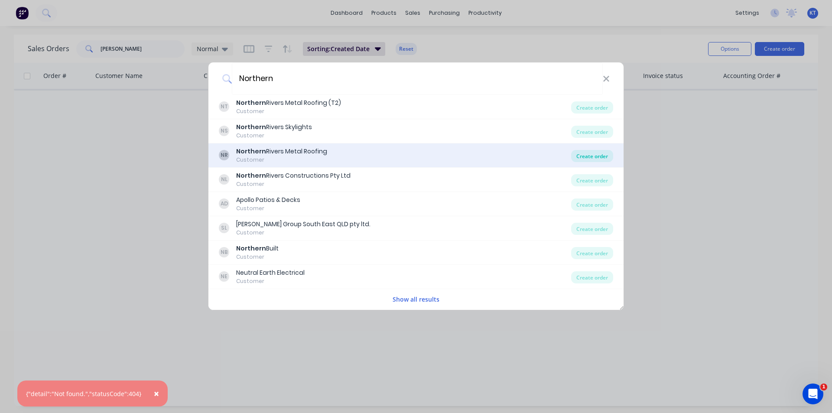
click at [592, 160] on div "Create order" at bounding box center [592, 156] width 42 height 12
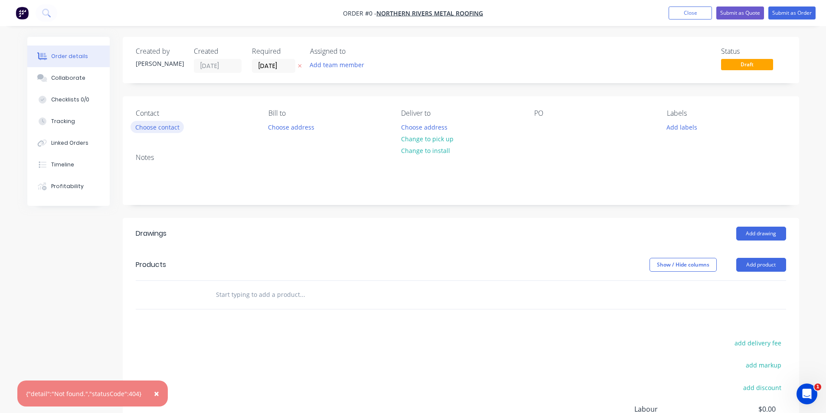
click at [161, 124] on button "Choose contact" at bounding box center [156, 127] width 53 height 12
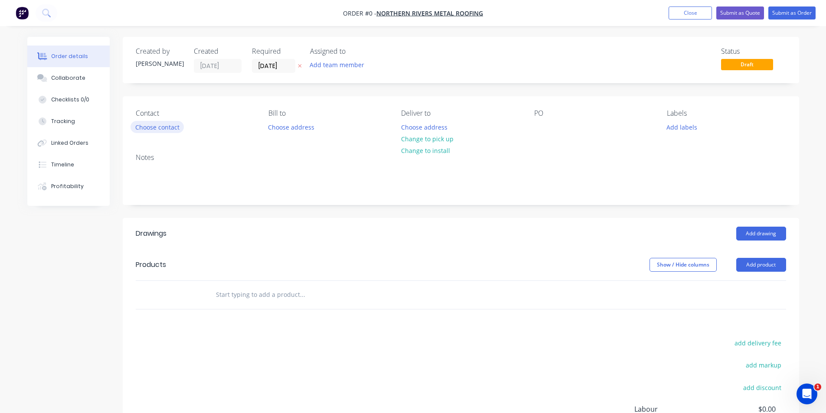
click at [163, 128] on button "Choose contact" at bounding box center [156, 127] width 53 height 12
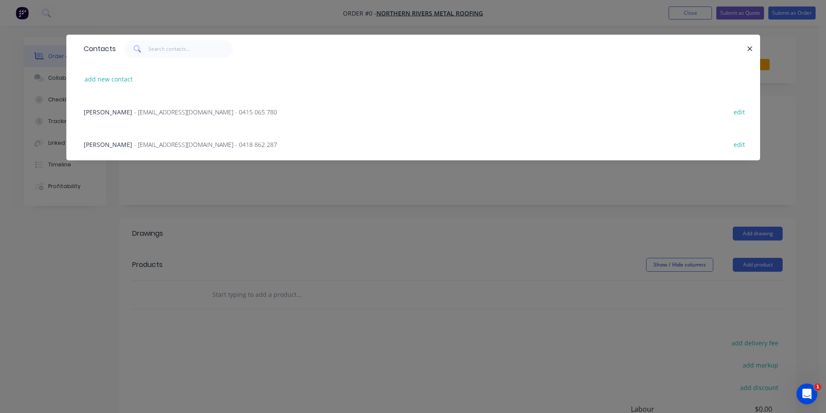
click at [140, 146] on span "- plumbhill@icloud.com - 0418 862 287" at bounding box center [205, 144] width 143 height 8
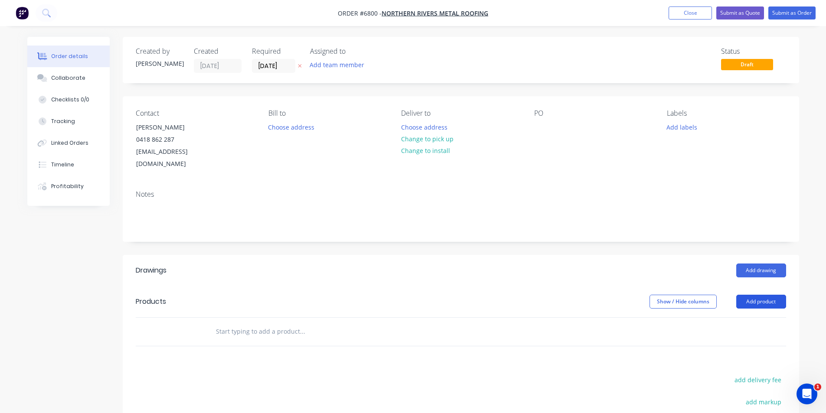
click at [774, 295] on button "Add product" at bounding box center [761, 302] width 50 height 14
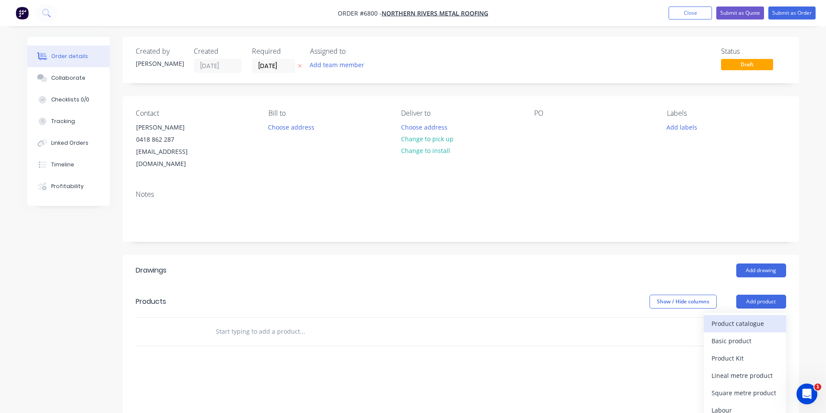
click at [768, 317] on div "Product catalogue" at bounding box center [744, 323] width 67 height 13
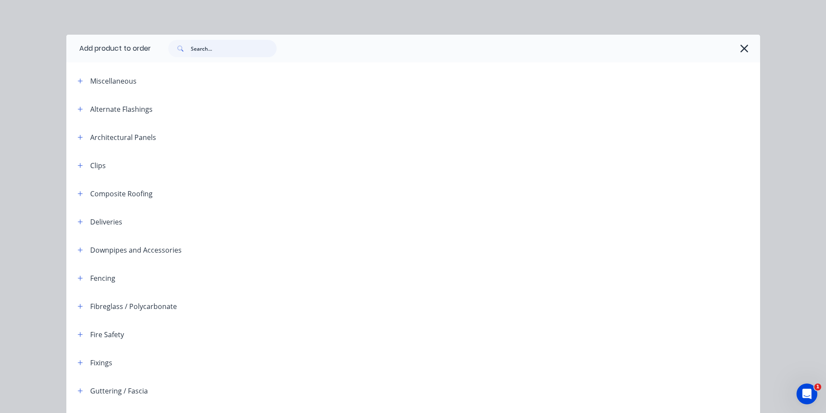
click at [229, 51] on input "text" at bounding box center [234, 48] width 86 height 17
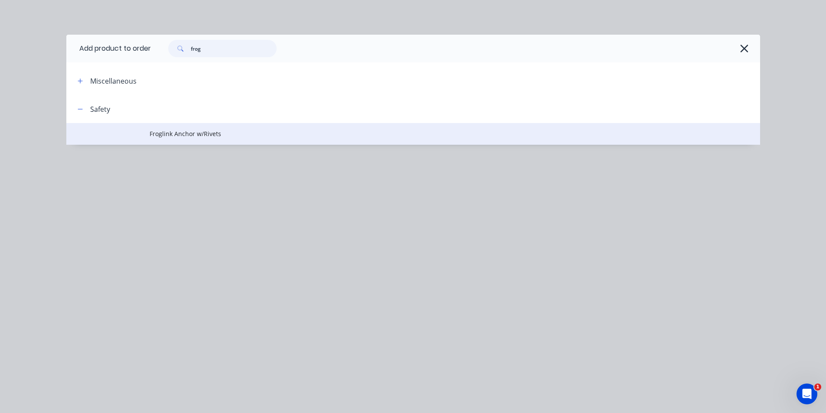
type input "frog"
click at [208, 134] on span "Froglink Anchor w/Rivets" at bounding box center [394, 133] width 488 height 9
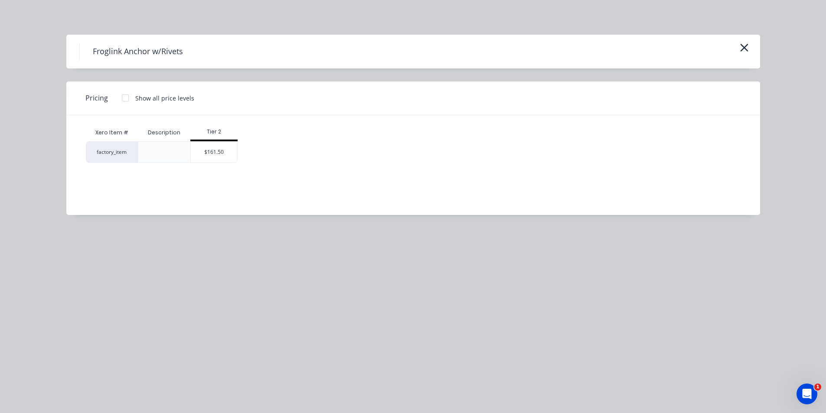
drag, startPoint x: 229, startPoint y: 146, endPoint x: 447, endPoint y: 165, distance: 218.8
click at [228, 146] on div "$161.50" at bounding box center [214, 152] width 46 height 21
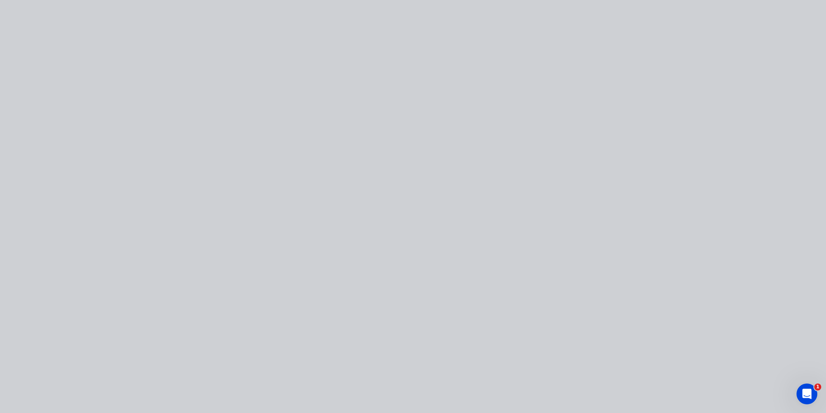
type input "$161.50"
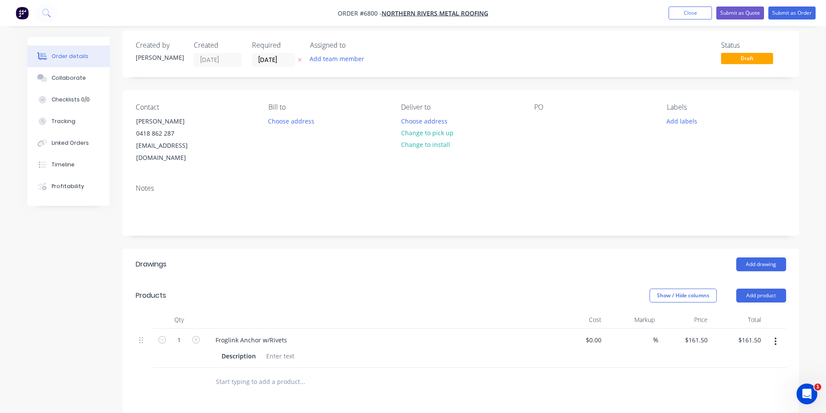
scroll to position [198, 0]
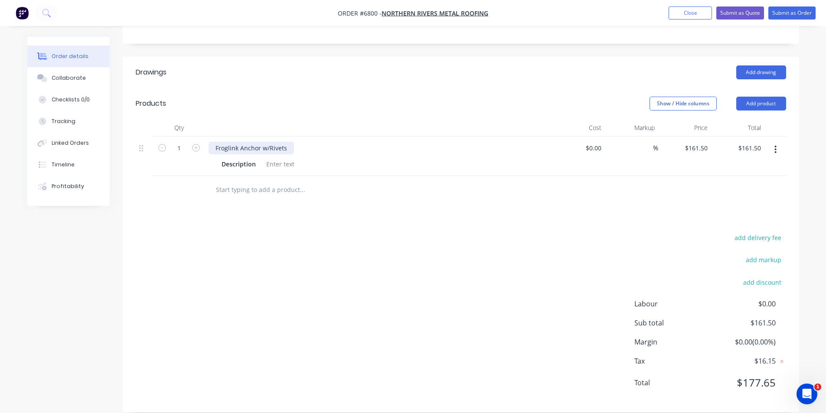
click at [267, 142] on div "Froglink Anchor w/Rivets" at bounding box center [250, 148] width 85 height 13
click at [774, 145] on icon "button" at bounding box center [775, 150] width 2 height 10
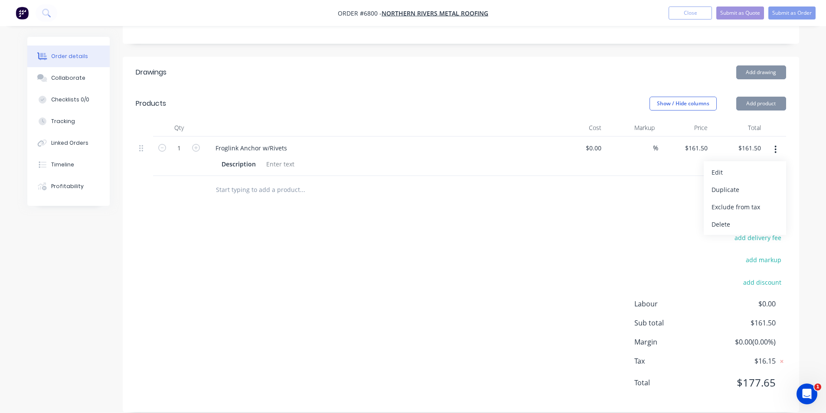
click at [776, 142] on button "button" at bounding box center [775, 150] width 20 height 16
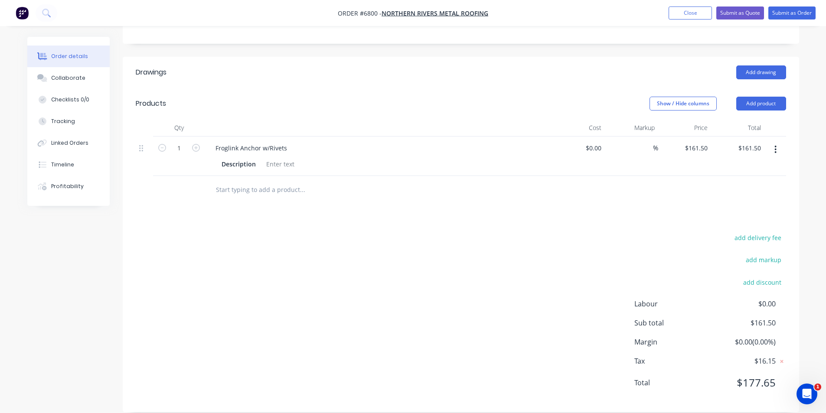
click at [776, 142] on button "button" at bounding box center [775, 150] width 20 height 16
click at [798, 14] on button "Submit as Order" at bounding box center [791, 13] width 47 height 13
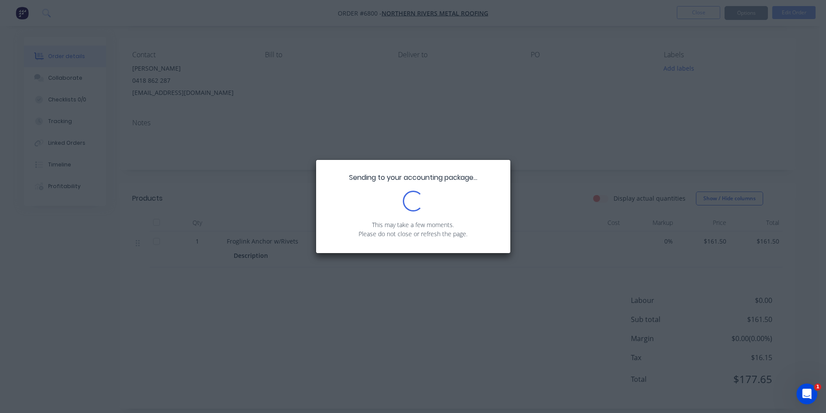
scroll to position [67, 0]
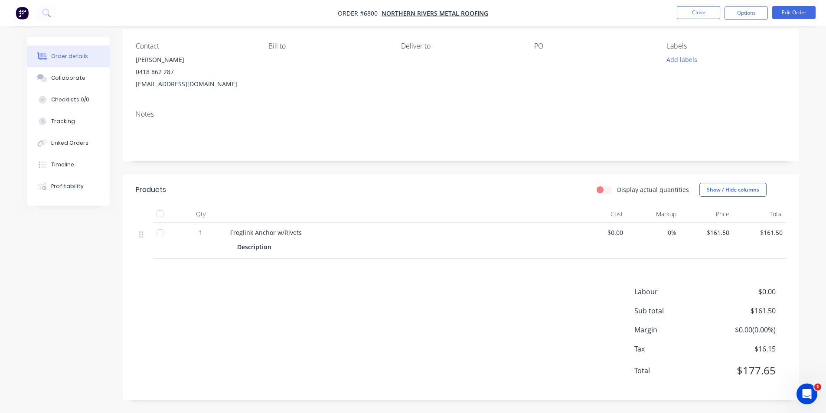
click at [282, 235] on span "Froglink Anchor w/Rivets" at bounding box center [266, 232] width 72 height 8
click at [744, 13] on button "Options" at bounding box center [745, 13] width 43 height 14
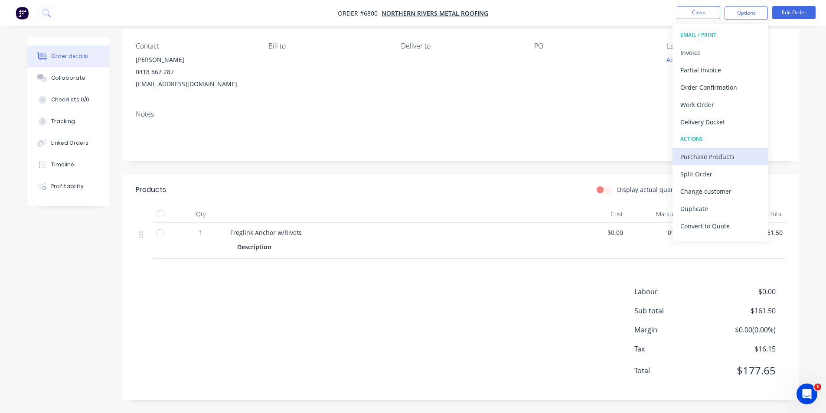
click at [728, 151] on div "Purchase Products" at bounding box center [720, 156] width 80 height 13
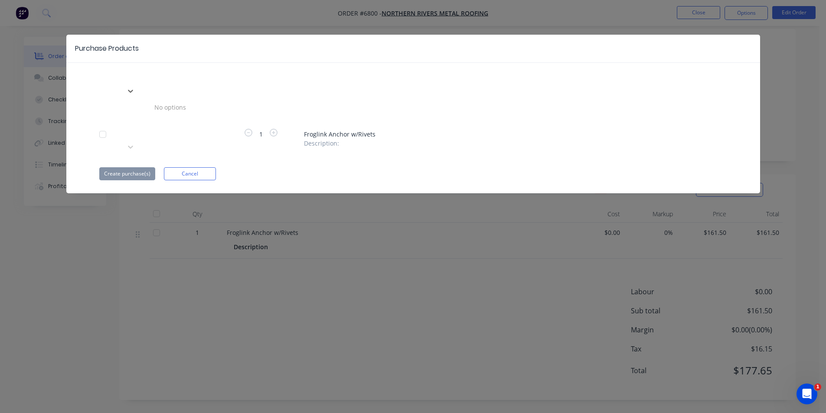
click at [198, 82] on div at bounding box center [187, 77] width 125 height 11
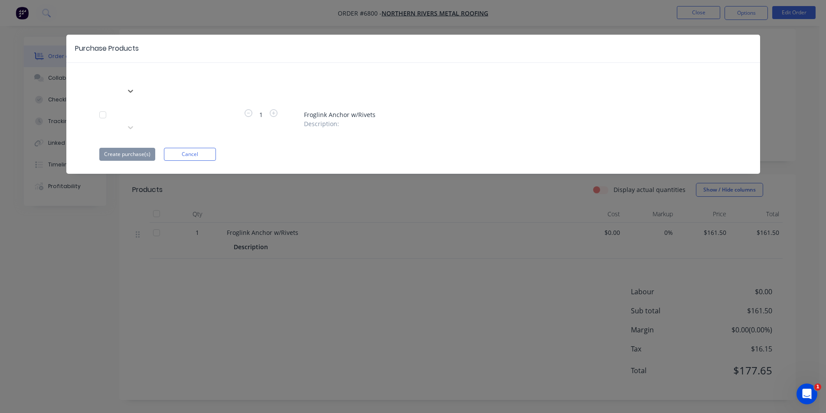
click at [204, 77] on div at bounding box center [187, 77] width 125 height 11
click at [203, 108] on div at bounding box center [187, 113] width 125 height 11
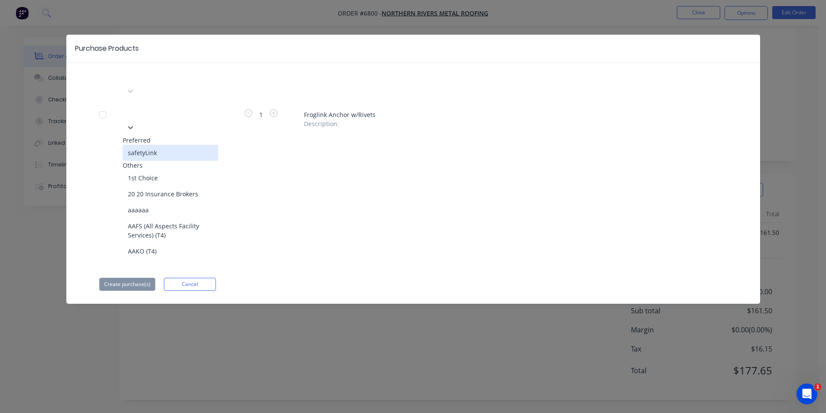
click at [189, 145] on div "safetyLink" at bounding box center [170, 153] width 95 height 16
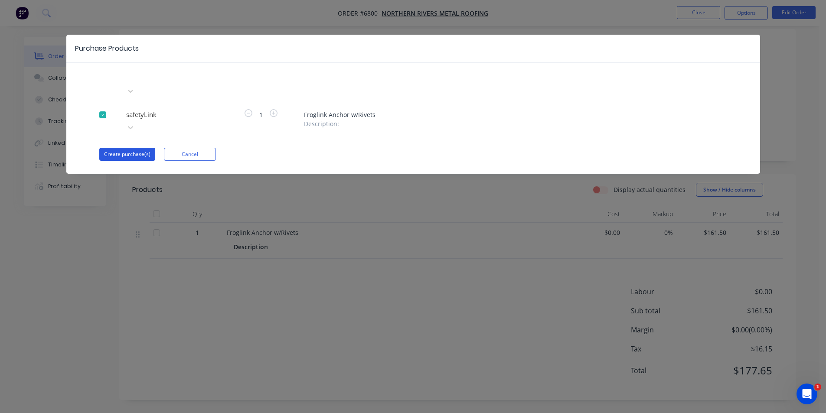
click at [142, 148] on button "Create purchase(s)" at bounding box center [127, 154] width 56 height 13
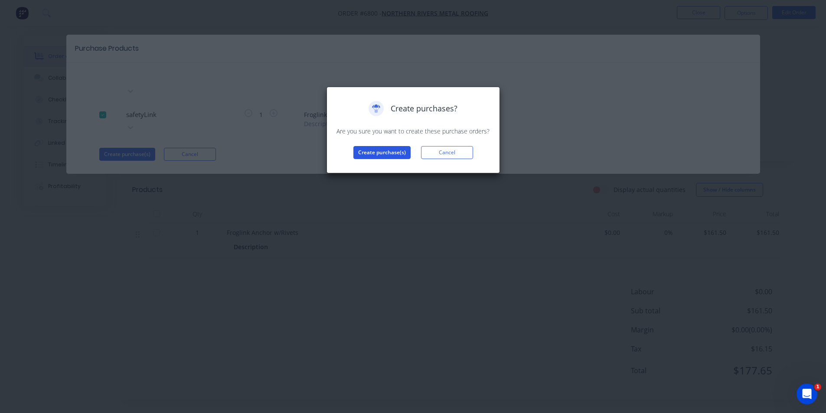
click at [361, 157] on button "Create purchase(s)" at bounding box center [381, 152] width 57 height 13
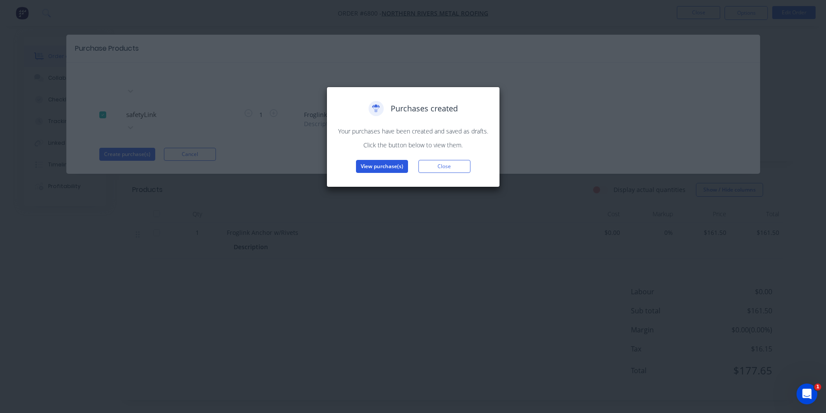
click at [388, 167] on button "View purchase(s)" at bounding box center [382, 166] width 52 height 13
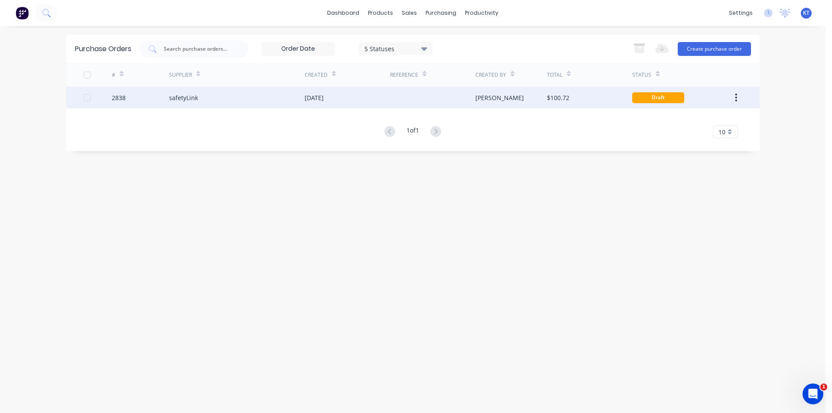
click at [350, 101] on div "[DATE]" at bounding box center [347, 98] width 85 height 22
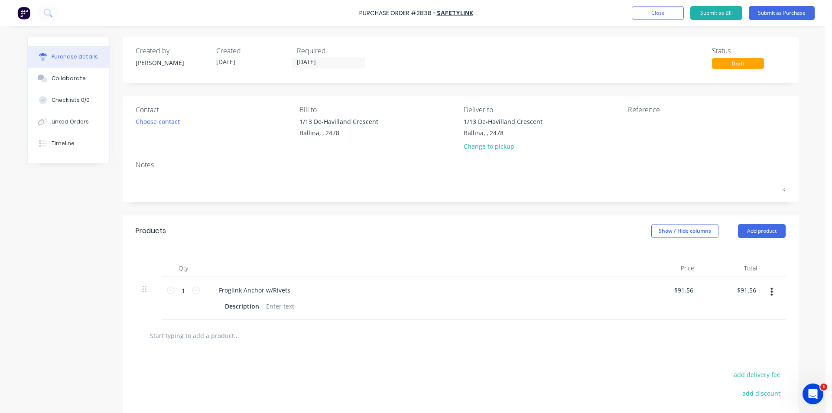
click at [194, 286] on div "1 1" at bounding box center [183, 290] width 29 height 13
click at [194, 290] on div "1 1" at bounding box center [183, 290] width 29 height 13
click at [194, 290] on icon at bounding box center [196, 290] width 8 height 8
type input "2"
type input "$183.12"
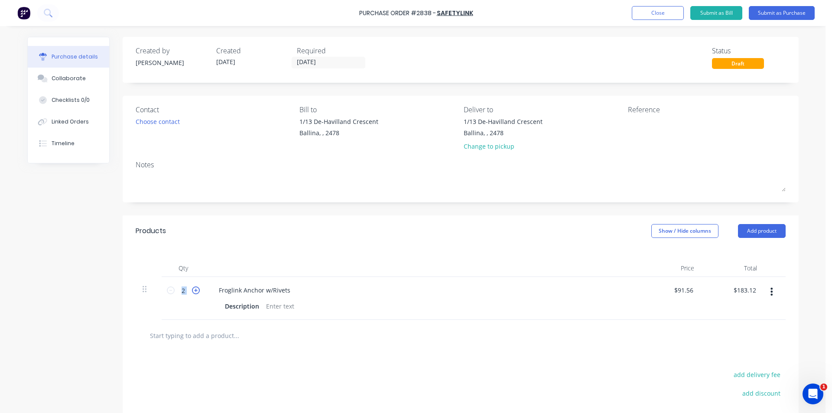
click at [194, 290] on icon at bounding box center [196, 290] width 8 height 8
type input "3"
type input "$274.68"
click at [143, 123] on div "Choose contact" at bounding box center [158, 121] width 44 height 9
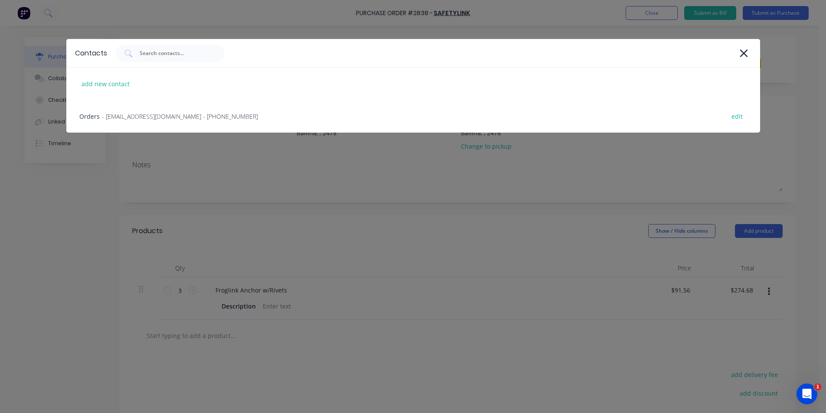
click at [142, 125] on div "Orders - order@safetylink.com - (02) 4964 1068 edit" at bounding box center [412, 116] width 693 height 33
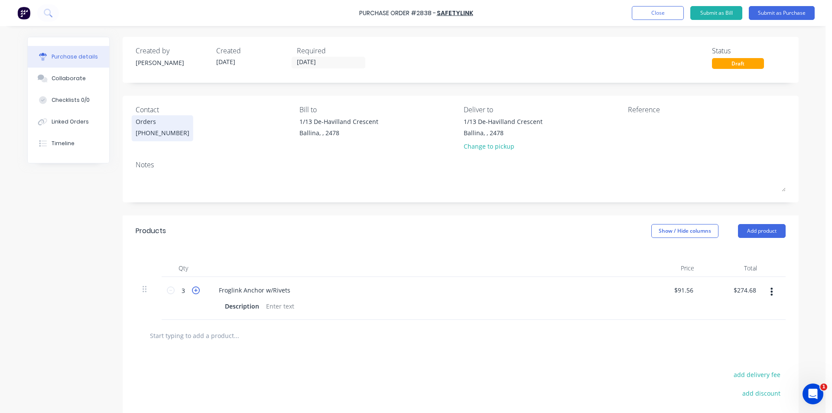
click at [192, 293] on icon at bounding box center [196, 290] width 8 height 8
type input "4"
type input "$366.24"
click at [192, 289] on icon at bounding box center [196, 290] width 8 height 8
type input "5"
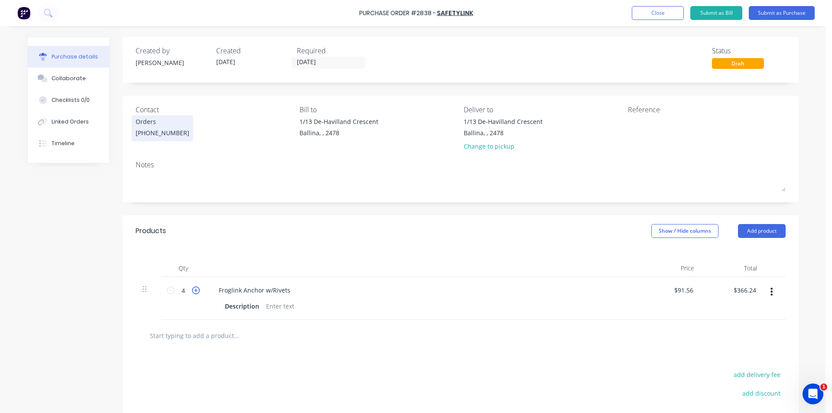
type input "$457.80"
click at [175, 291] on input "5" at bounding box center [183, 290] width 17 height 13
click at [167, 289] on icon at bounding box center [171, 290] width 8 height 8
type input "4"
type input "$366.24"
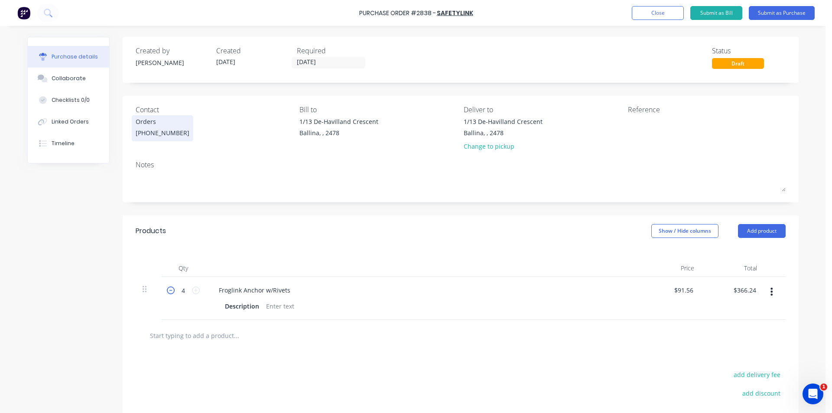
click at [167, 289] on icon at bounding box center [171, 290] width 8 height 8
type input "3"
type input "$274.68"
click at [167, 289] on icon at bounding box center [171, 290] width 8 height 8
type input "2"
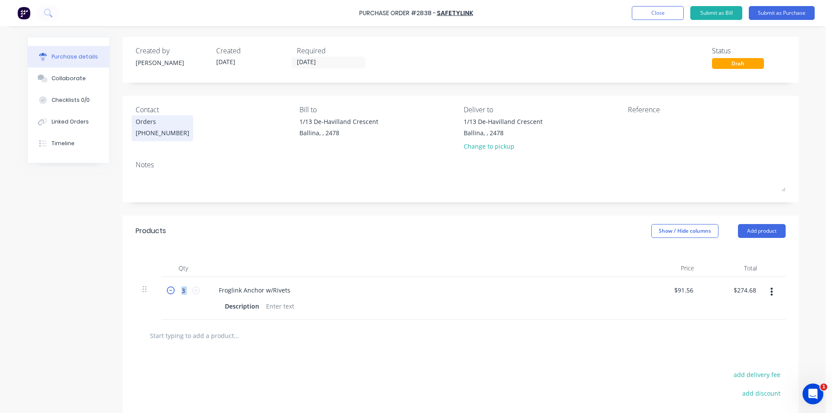
type input "$183.12"
click at [167, 289] on icon at bounding box center [171, 290] width 8 height 8
type input "1"
type input "$91.56"
click at [167, 289] on icon at bounding box center [171, 290] width 8 height 8
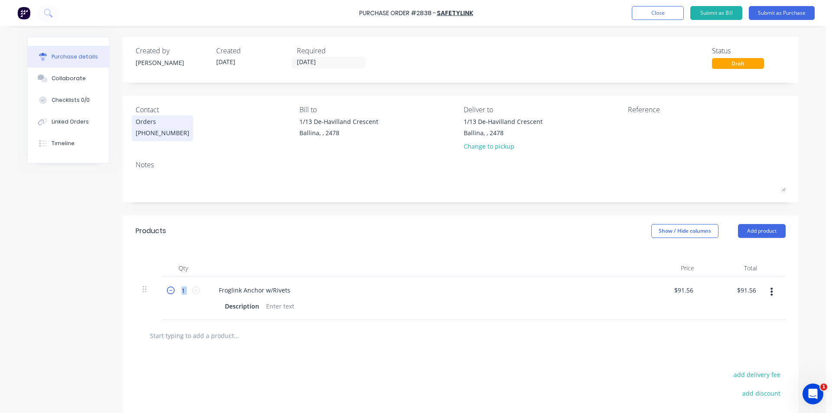
type input "0"
type input "$0.00"
drag, startPoint x: 192, startPoint y: 292, endPoint x: 213, endPoint y: 305, distance: 24.8
click at [192, 293] on icon at bounding box center [196, 290] width 8 height 8
type input "1"
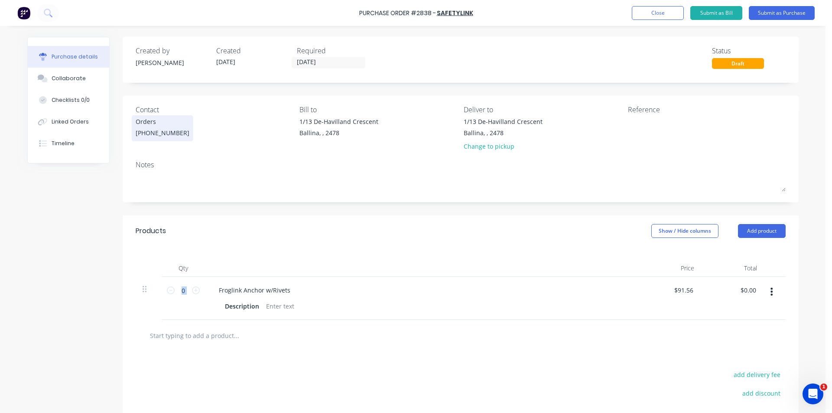
type input "$91.56"
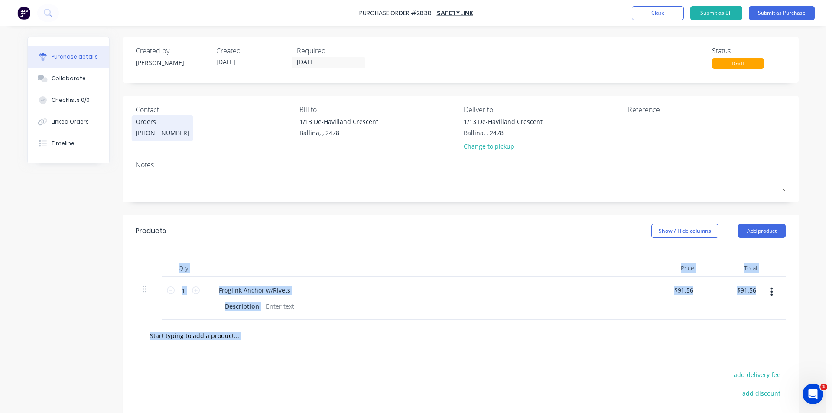
drag, startPoint x: 0, startPoint y: 430, endPoint x: 0, endPoint y: 28, distance: 401.7
click at [50, 413] on html "Purchase Order #2838 - safetyLink Add product Close Submit as Bill Submit as Pu…" at bounding box center [416, 206] width 832 height 413
click at [769, 9] on button "Submit as Purchase" at bounding box center [782, 13] width 66 height 14
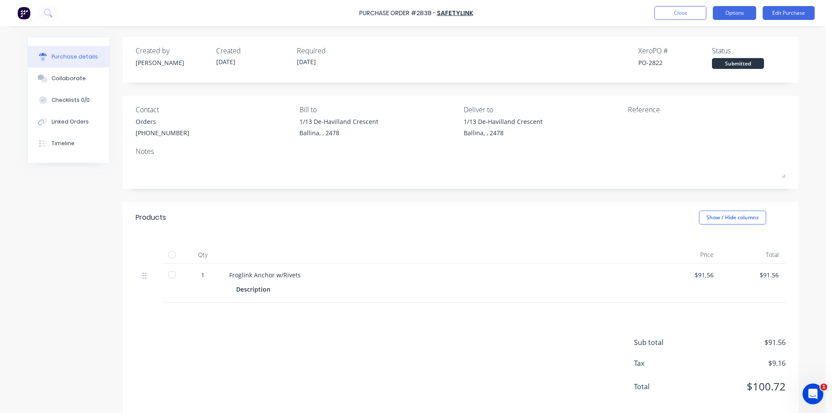
click at [727, 7] on button "Options" at bounding box center [734, 13] width 43 height 14
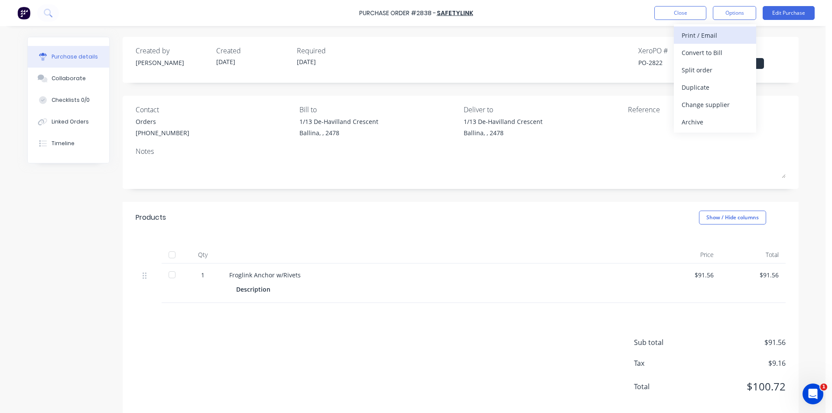
click at [725, 33] on div "Print / Email" at bounding box center [715, 35] width 67 height 13
click at [717, 75] on div "Without pricing" at bounding box center [715, 70] width 67 height 13
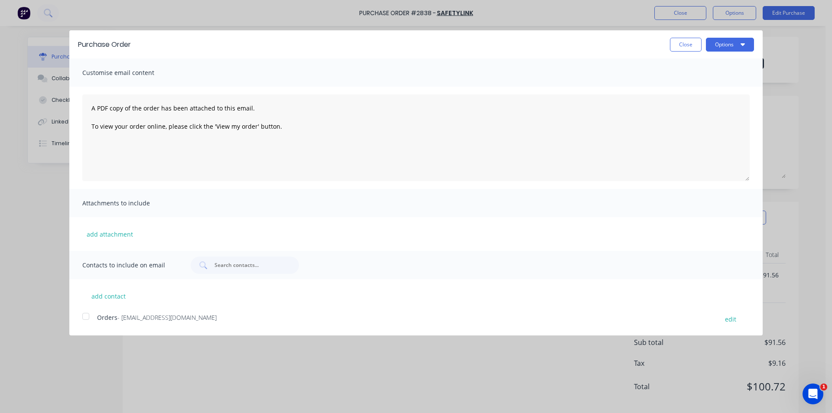
click at [88, 315] on div at bounding box center [85, 316] width 17 height 17
click at [718, 41] on button "Options" at bounding box center [730, 45] width 48 height 14
click at [723, 85] on div "Email" at bounding box center [712, 84] width 67 height 13
